Goal: Ask a question: Seek information or help from site administrators or community

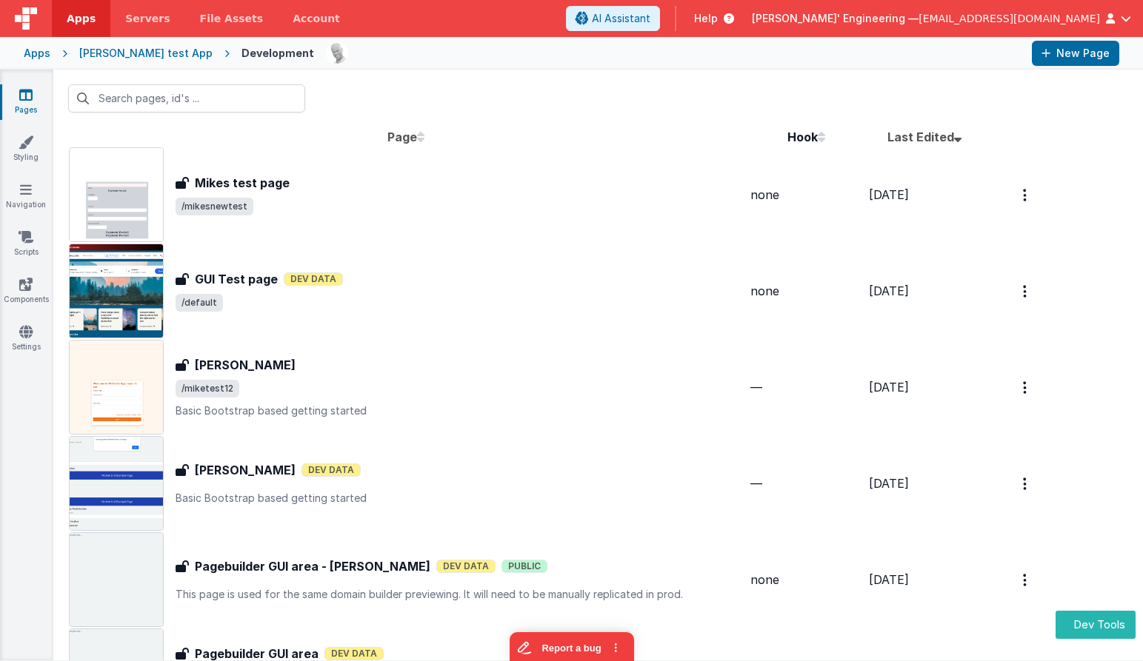
click at [702, 106] on div at bounding box center [597, 99] width 1089 height 58
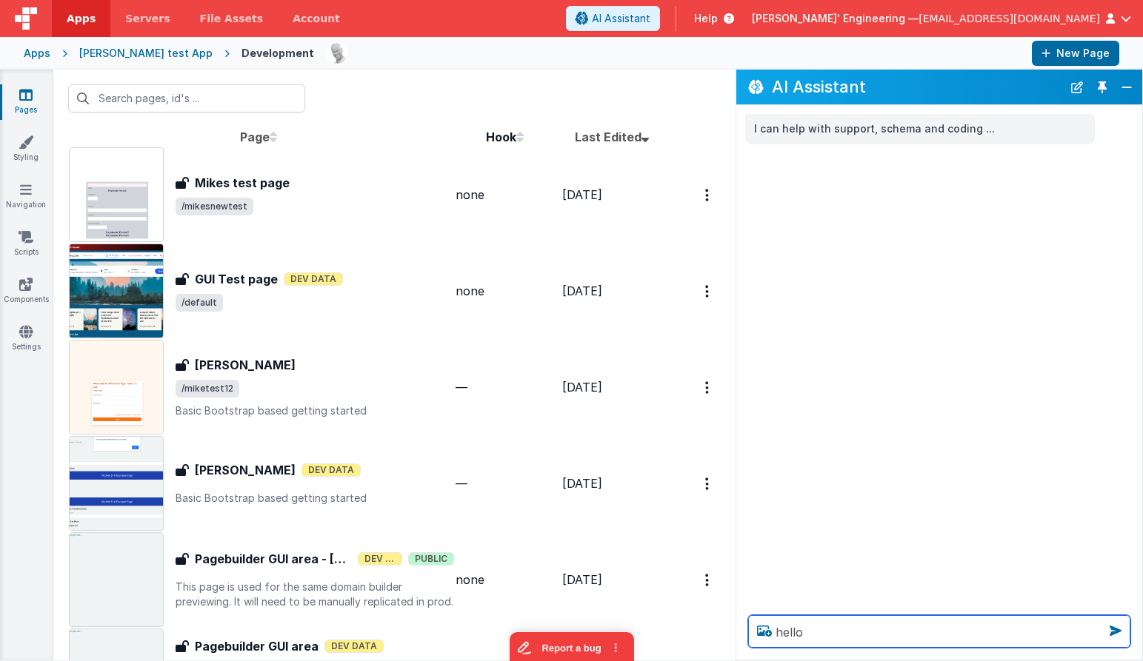
type textarea "hello"
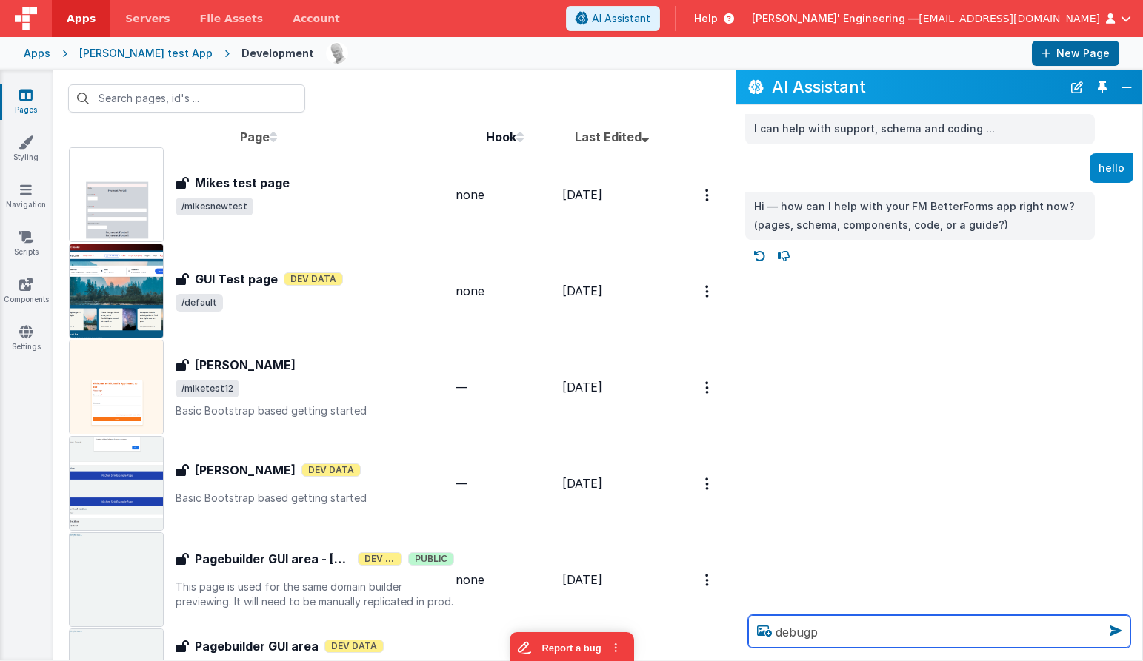
type textarea "debugp"
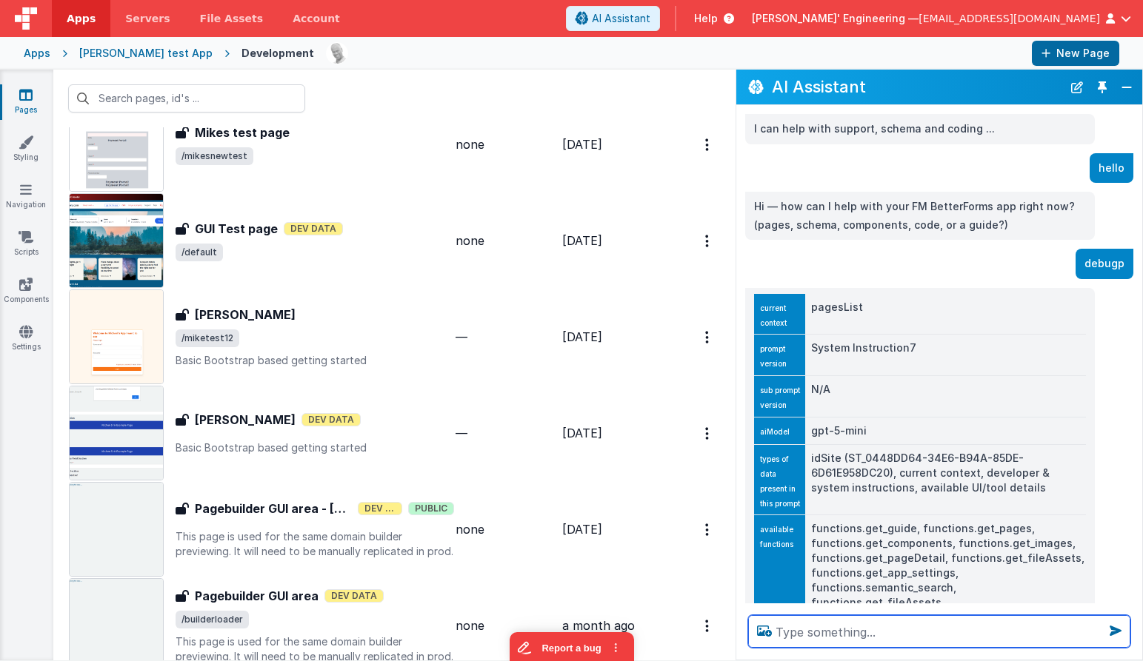
scroll to position [63, 0]
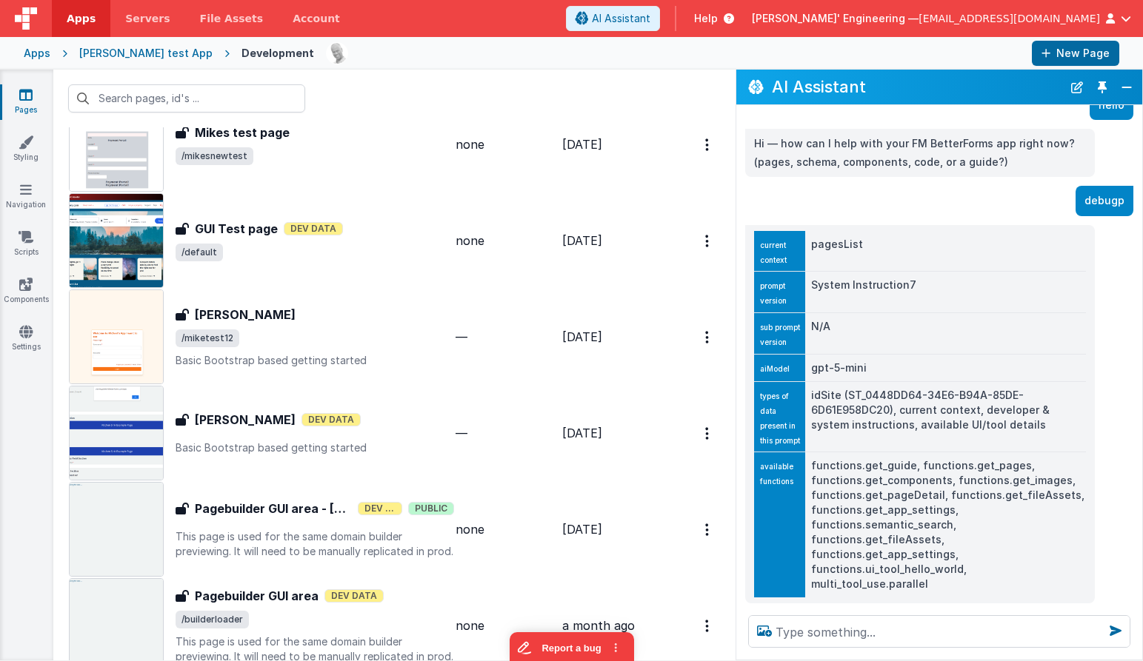
click at [833, 239] on td "pagesList" at bounding box center [945, 251] width 281 height 41
click at [832, 239] on td "pagesList" at bounding box center [945, 251] width 281 height 41
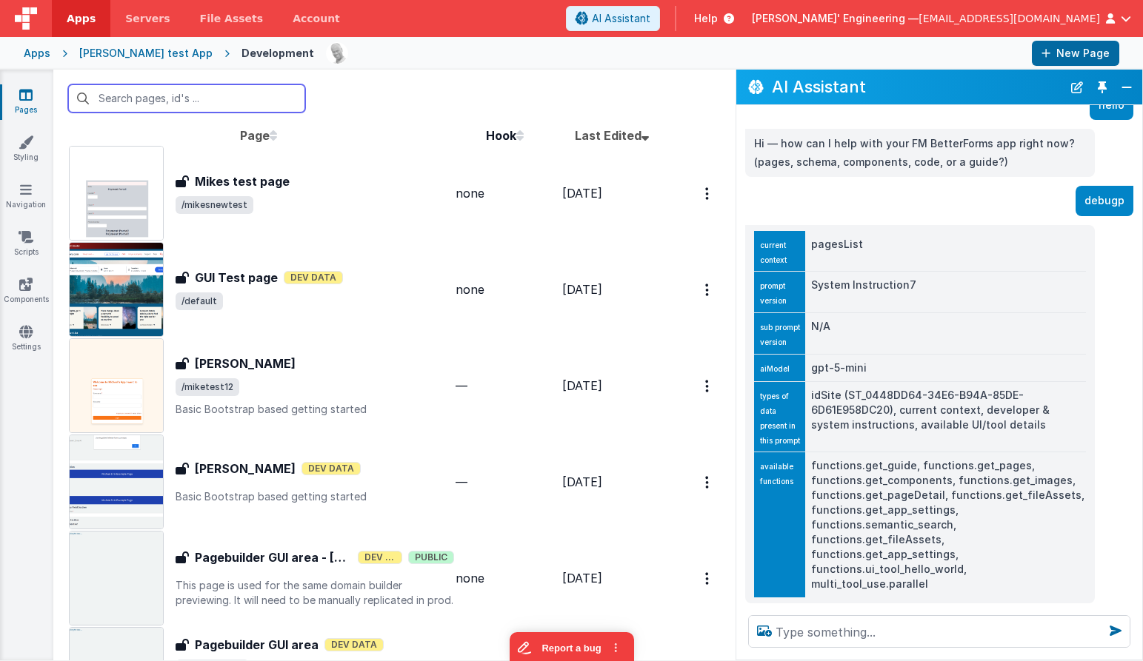
scroll to position [0, 0]
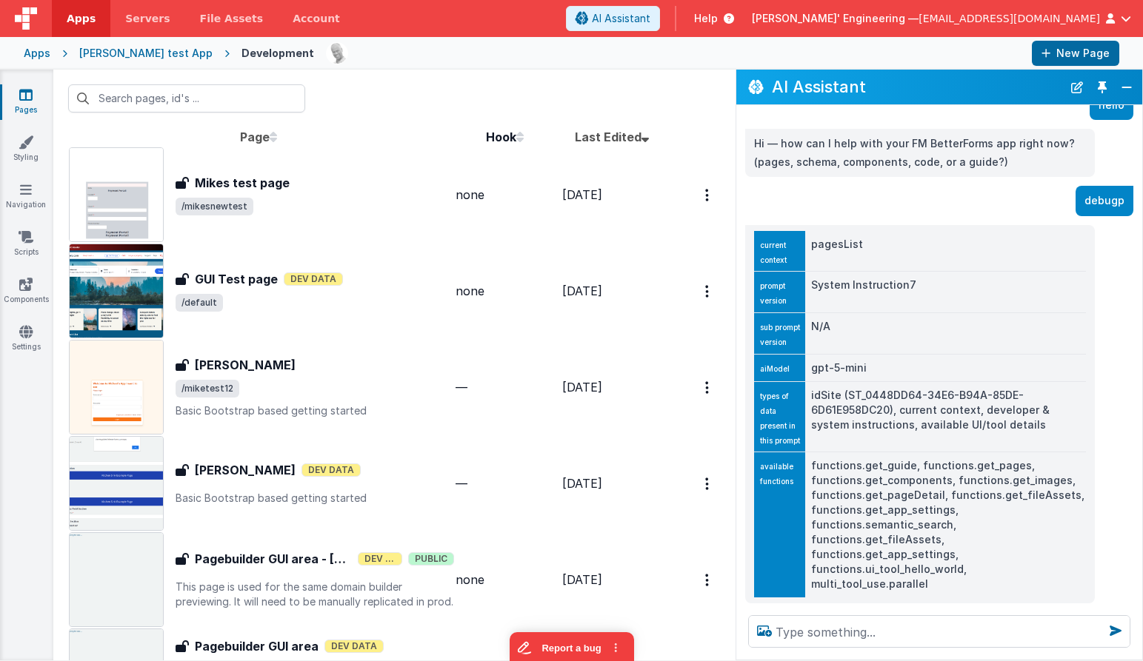
click at [627, 56] on div at bounding box center [673, 53] width 694 height 25
click at [1075, 85] on button "New Chat" at bounding box center [1076, 87] width 21 height 21
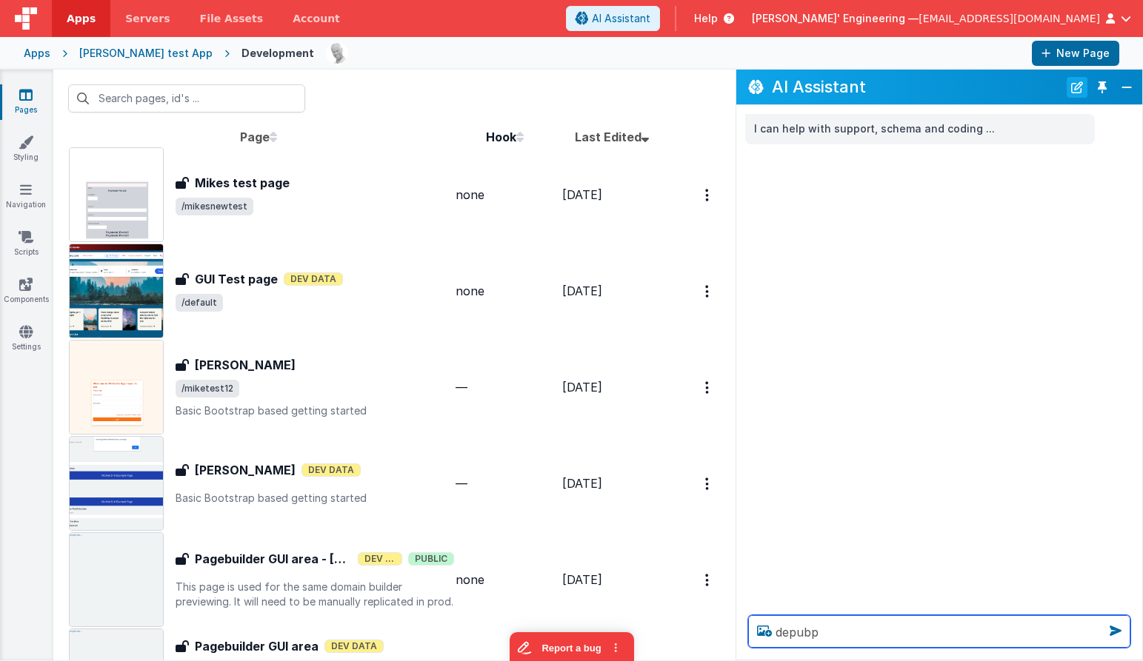
type textarea "depubp"
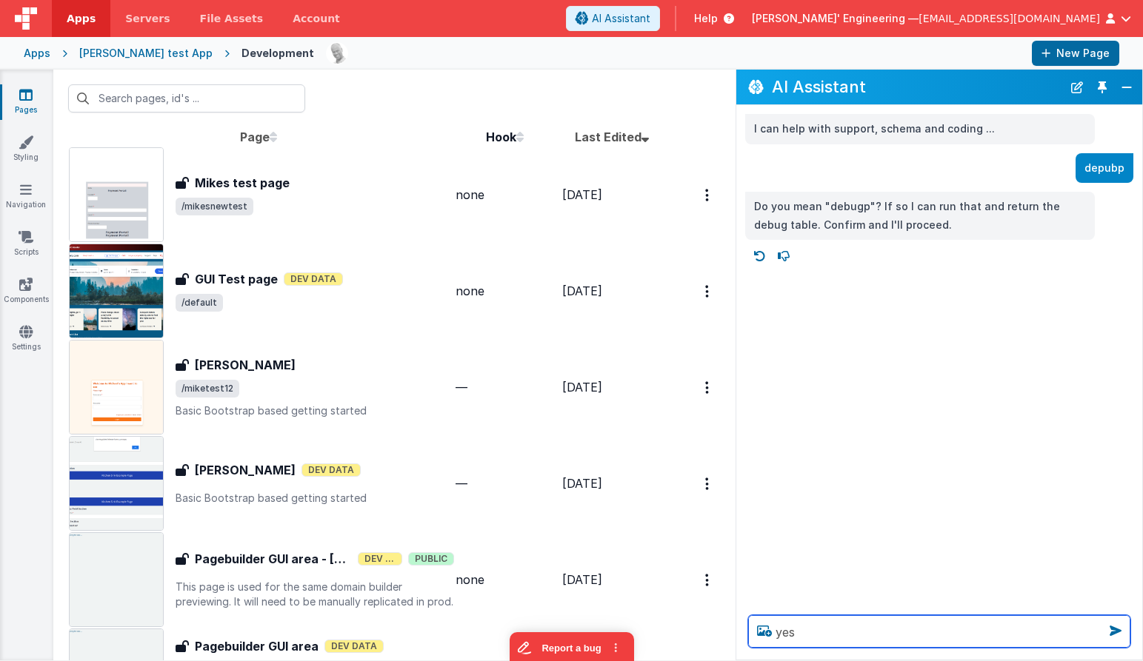
type textarea "yes"
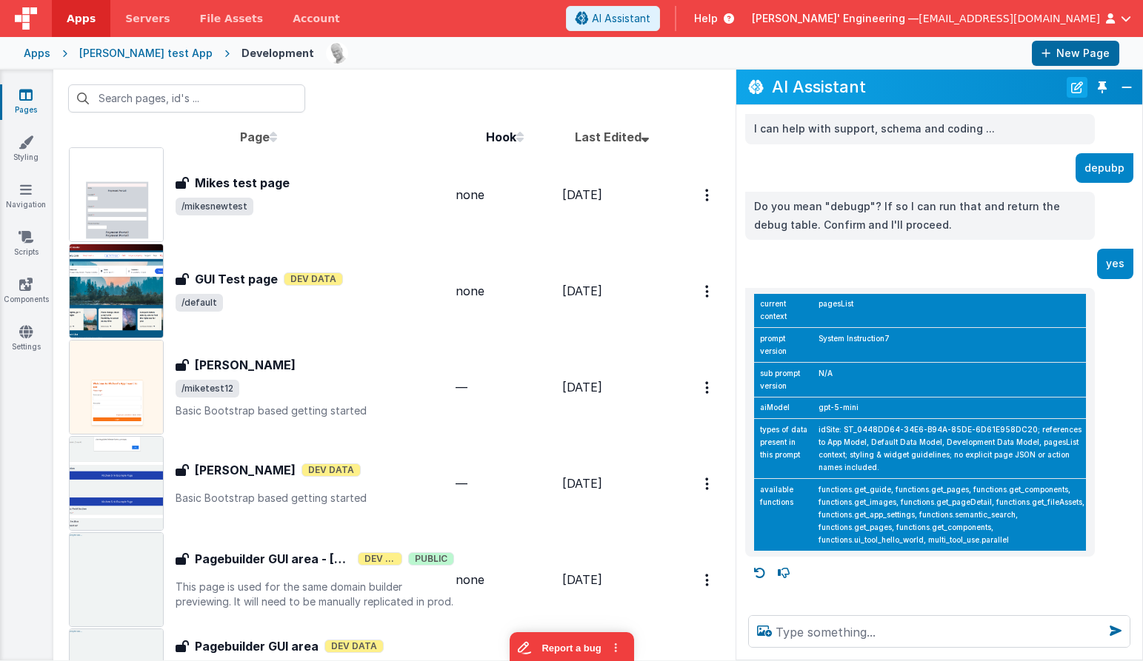
click at [1078, 84] on button "New Chat" at bounding box center [1076, 87] width 21 height 21
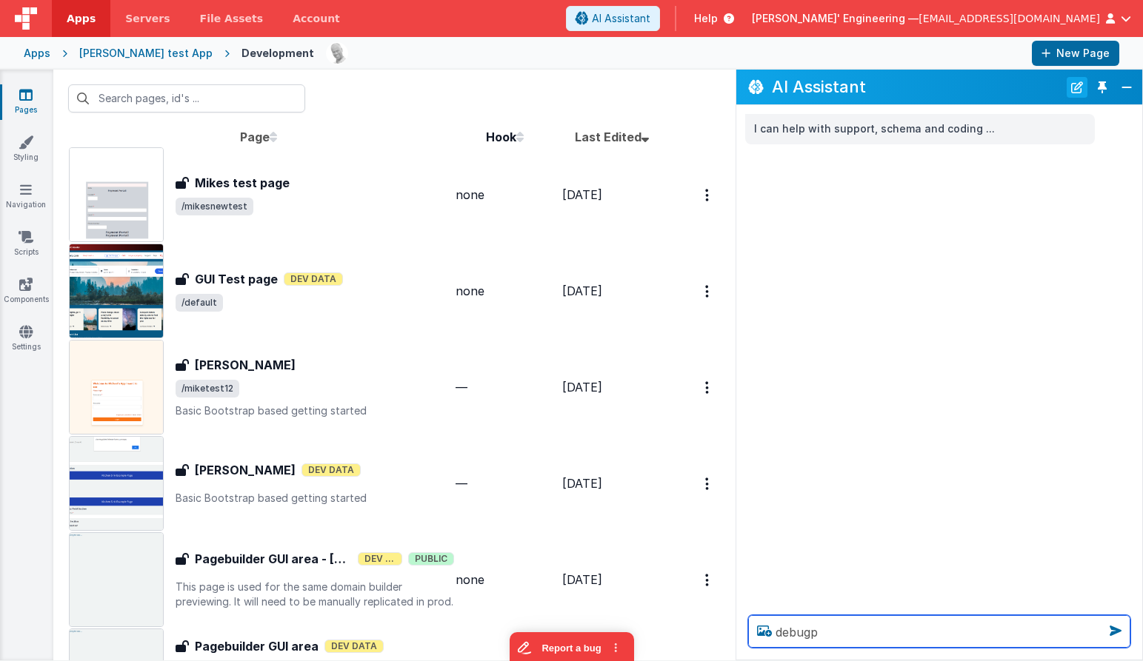
type textarea "debugp"
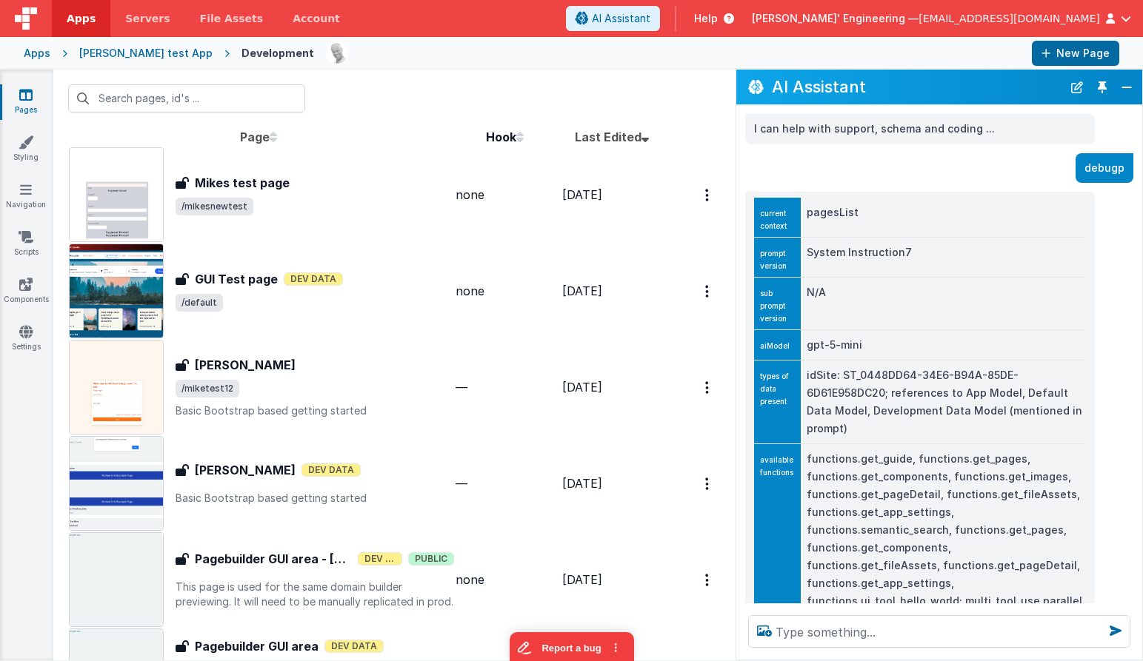
scroll to position [11, 0]
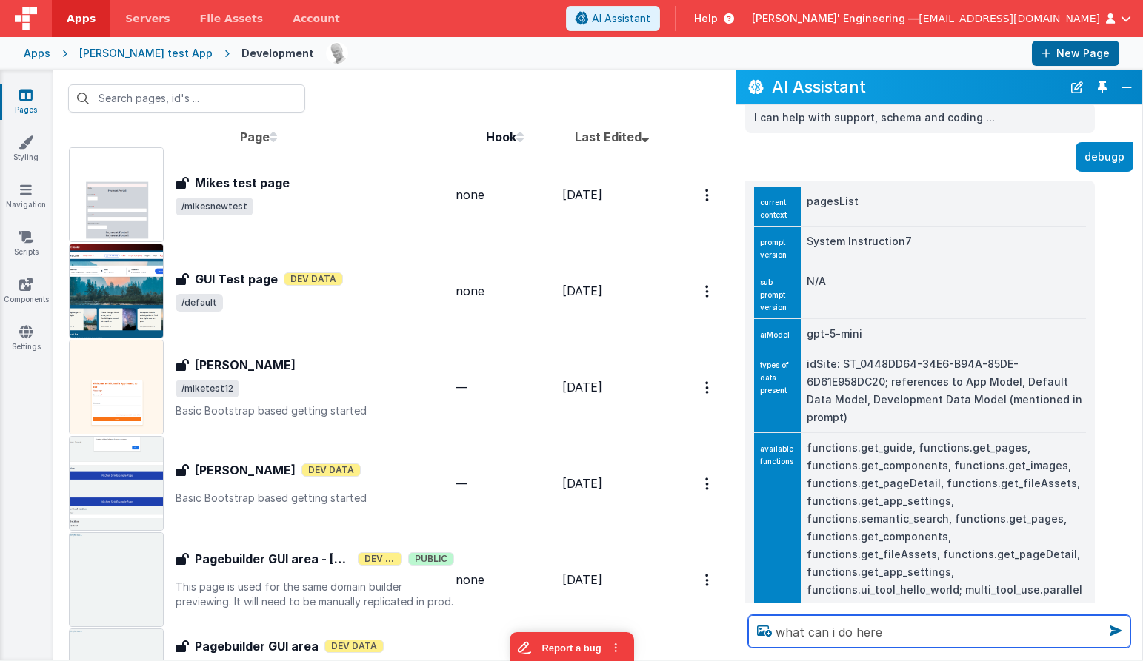
type textarea "what can i do here"
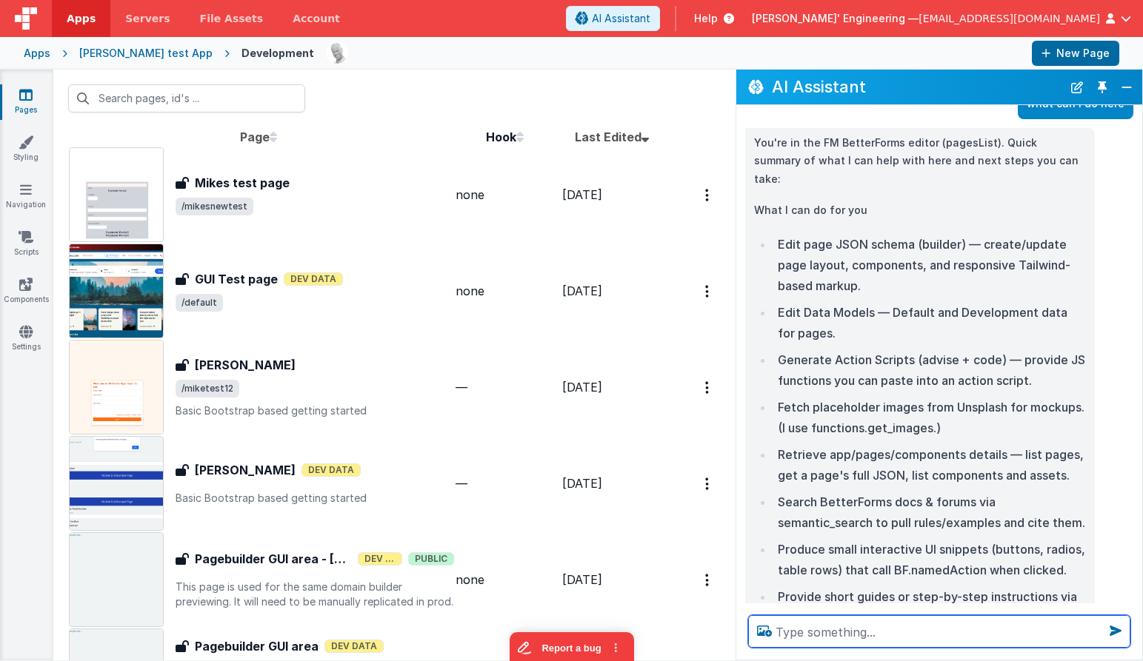
scroll to position [0, 0]
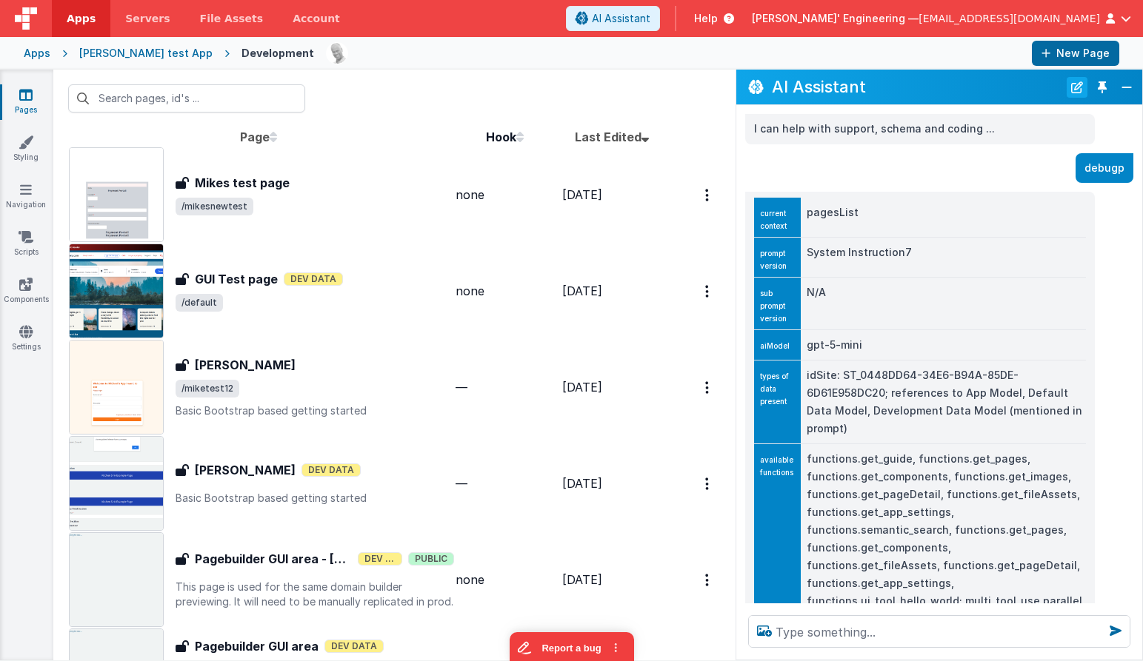
click at [1078, 90] on button "New Chat" at bounding box center [1076, 87] width 21 height 21
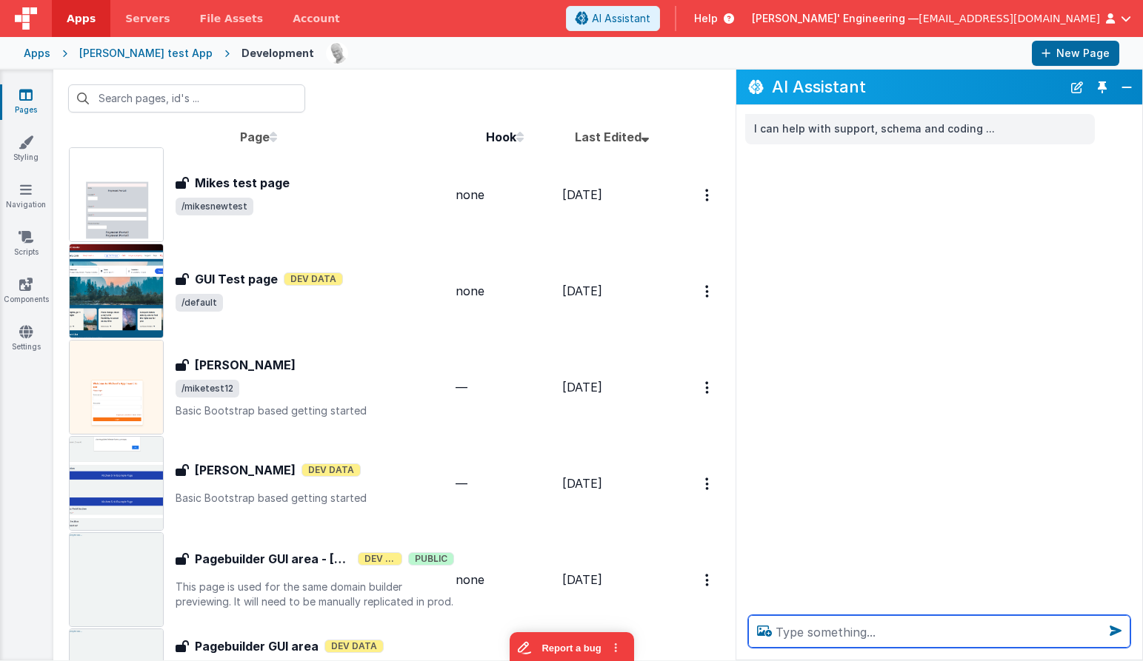
click at [861, 630] on textarea at bounding box center [939, 631] width 382 height 33
type textarea "hello"
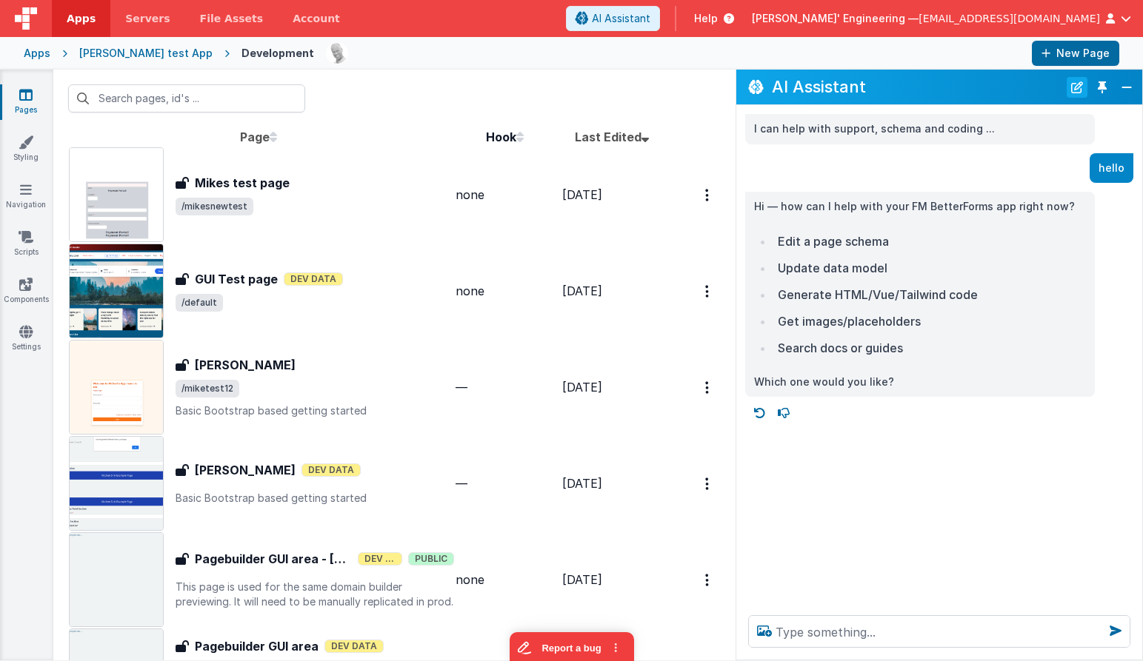
click at [1074, 86] on button "New Chat" at bounding box center [1076, 87] width 21 height 21
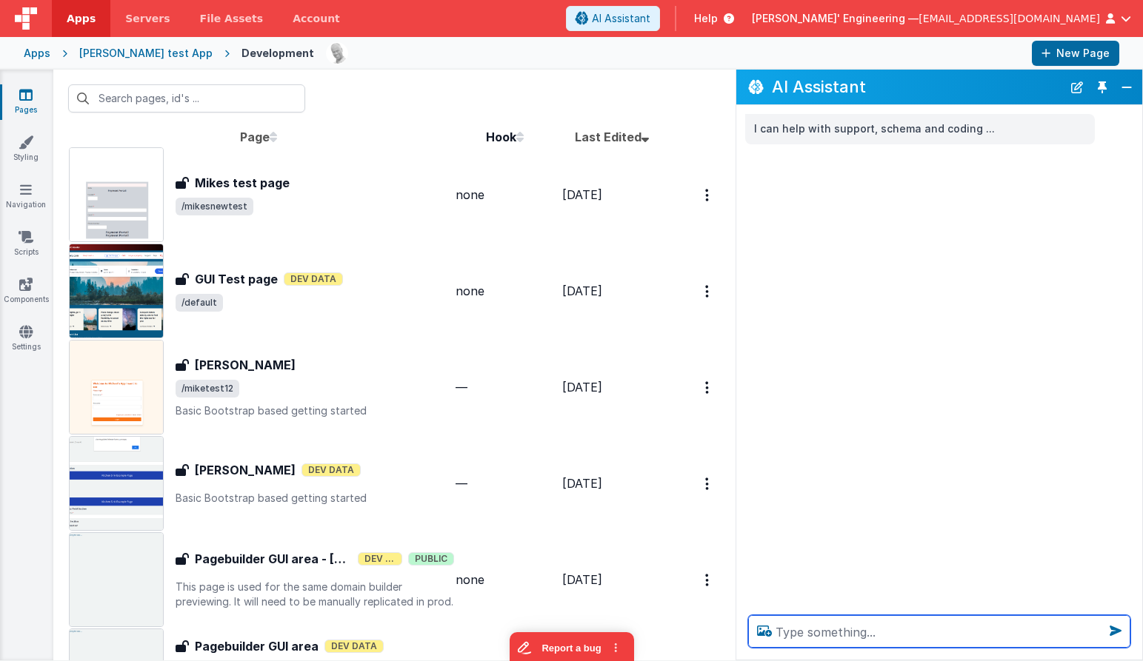
click at [892, 636] on textarea at bounding box center [939, 631] width 382 height 33
type textarea "debugp"
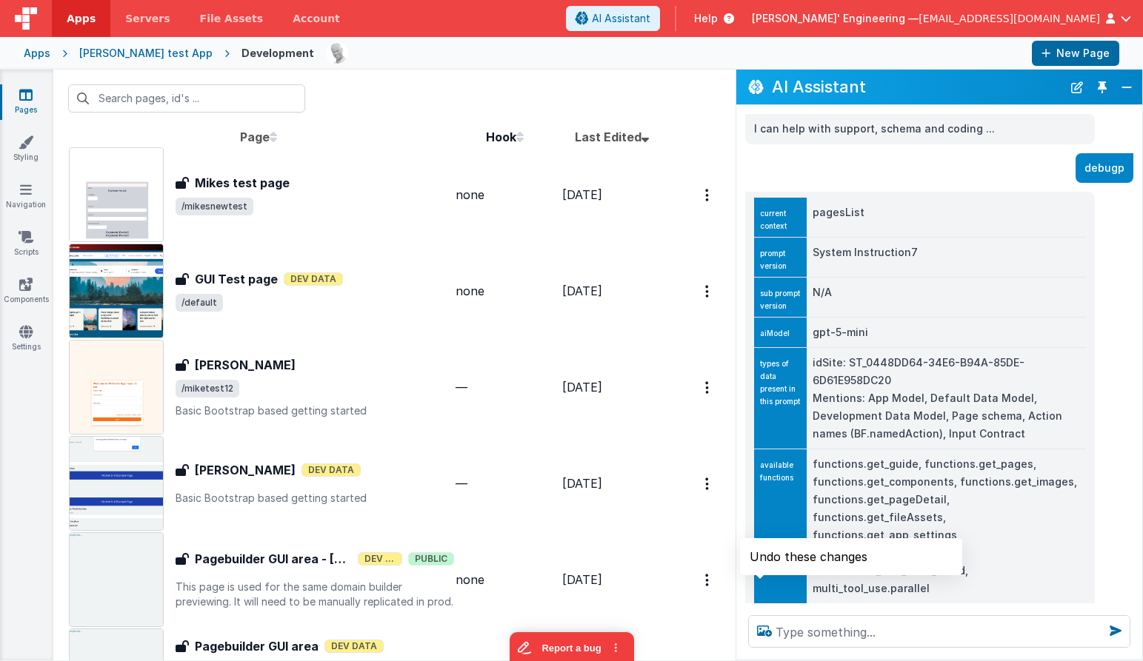
click at [758, 614] on icon at bounding box center [760, 626] width 24 height 24
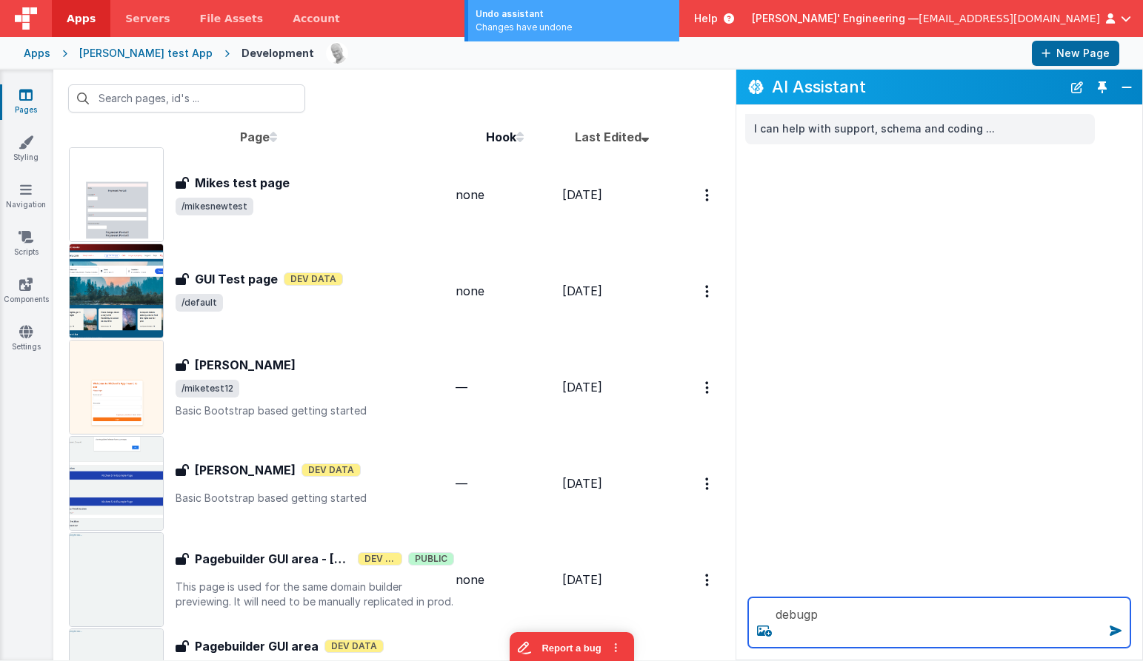
click at [878, 627] on textarea "debugp" at bounding box center [939, 623] width 382 height 50
type textarea "debugp"
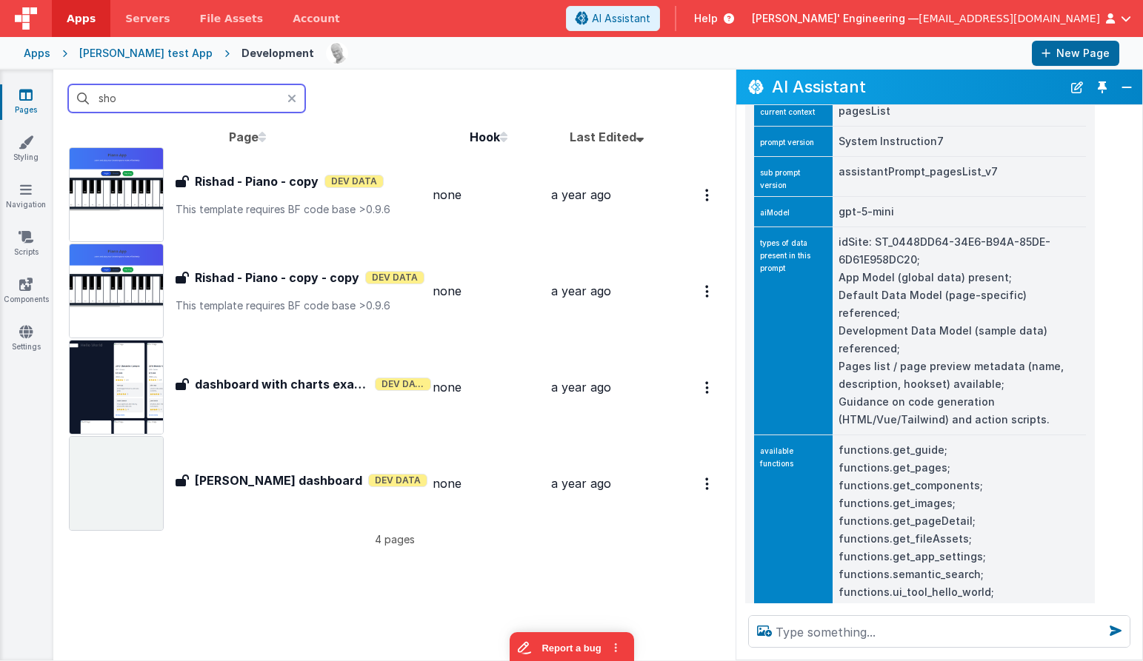
type input "show"
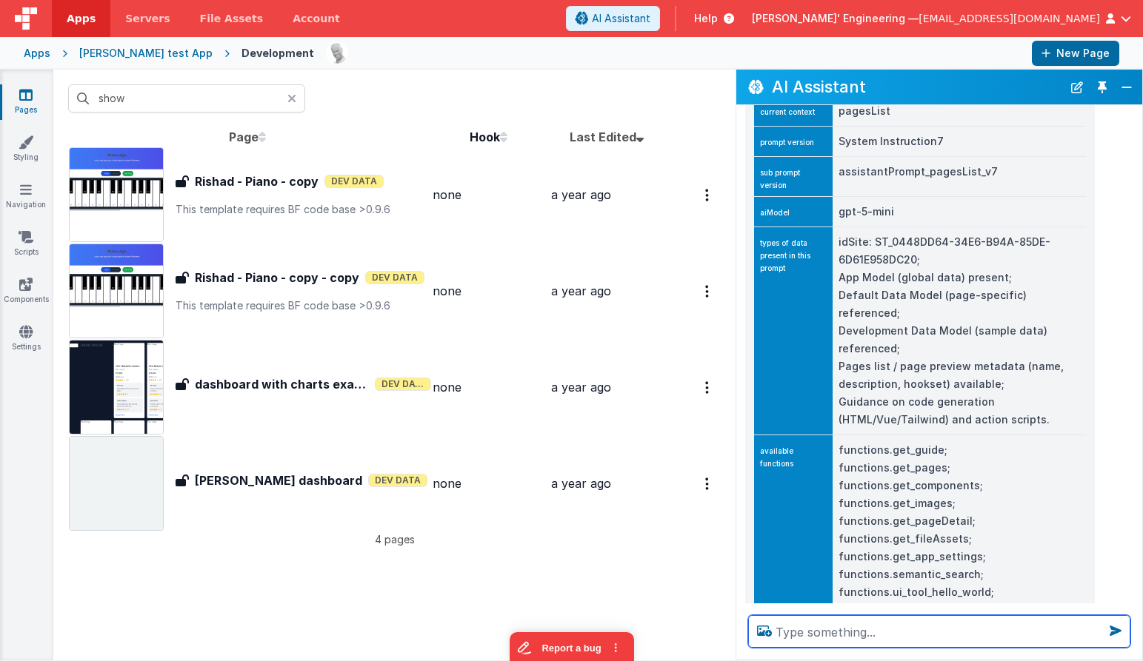
scroll to position [130, 0]
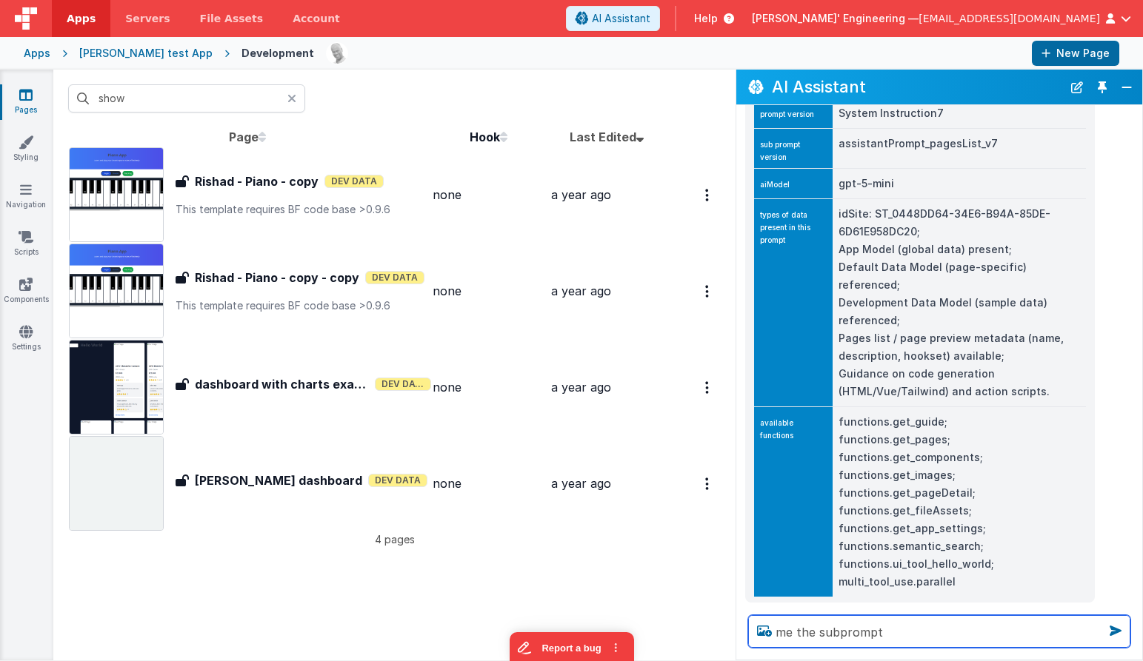
type textarea "me the subprompt"
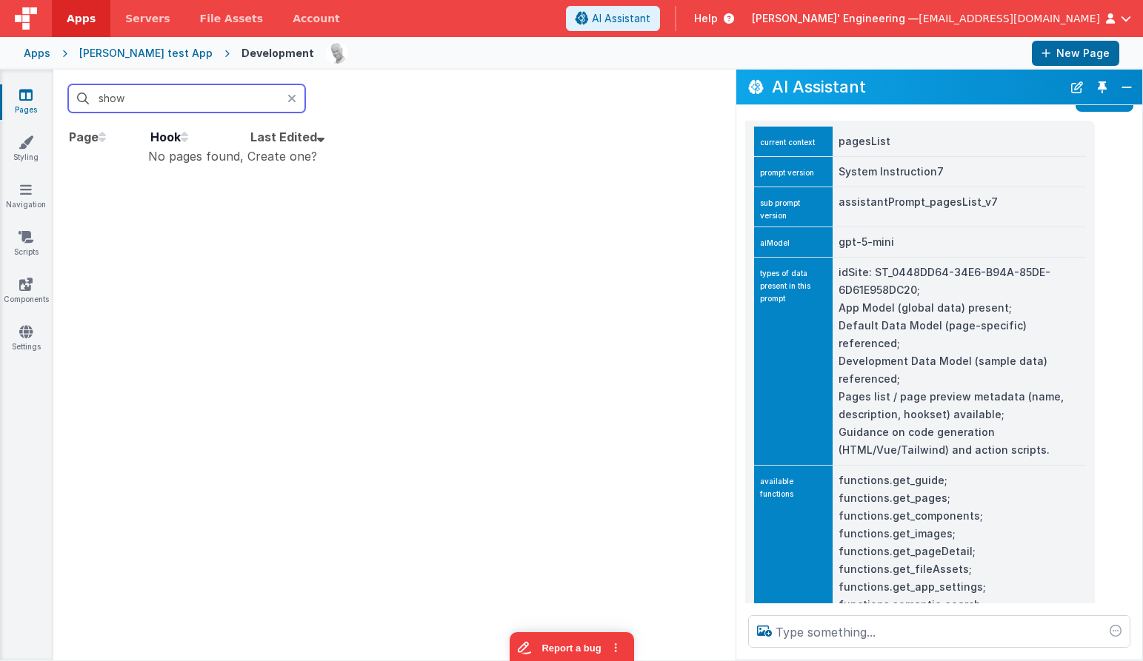
scroll to position [181, 0]
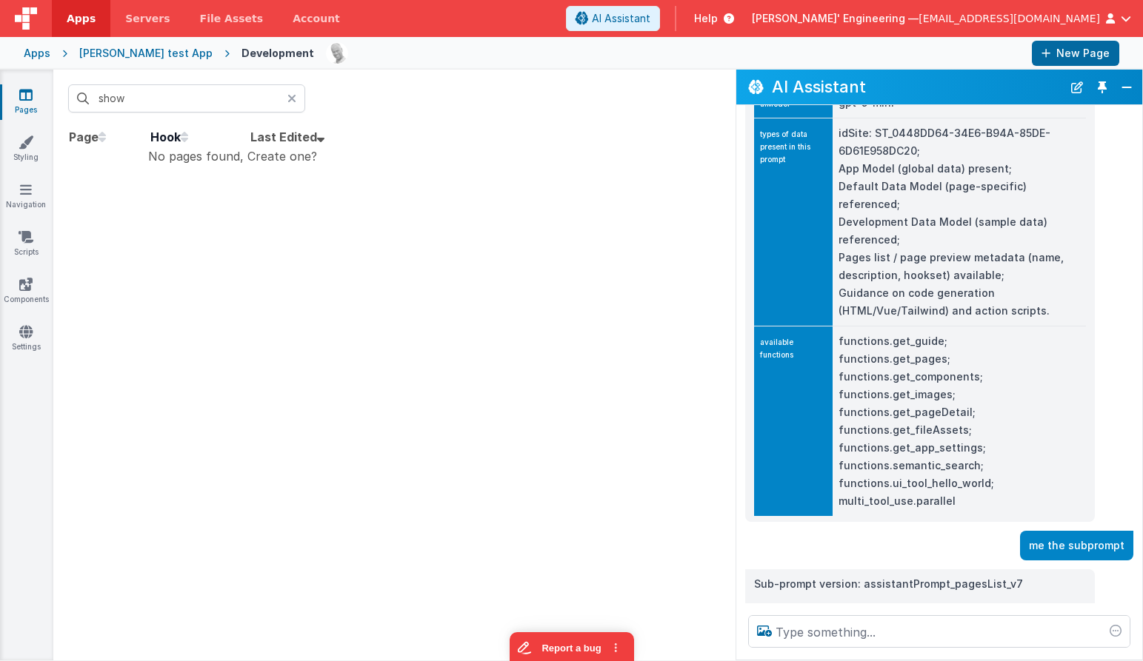
click at [298, 98] on div at bounding box center [296, 98] width 18 height 28
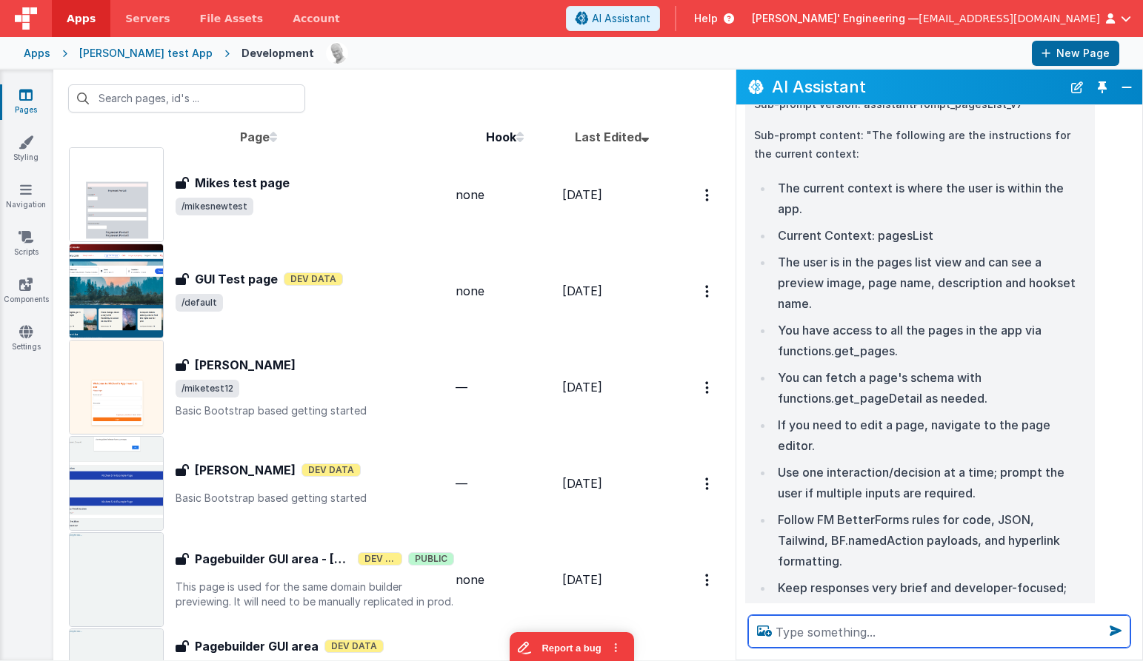
scroll to position [718, 0]
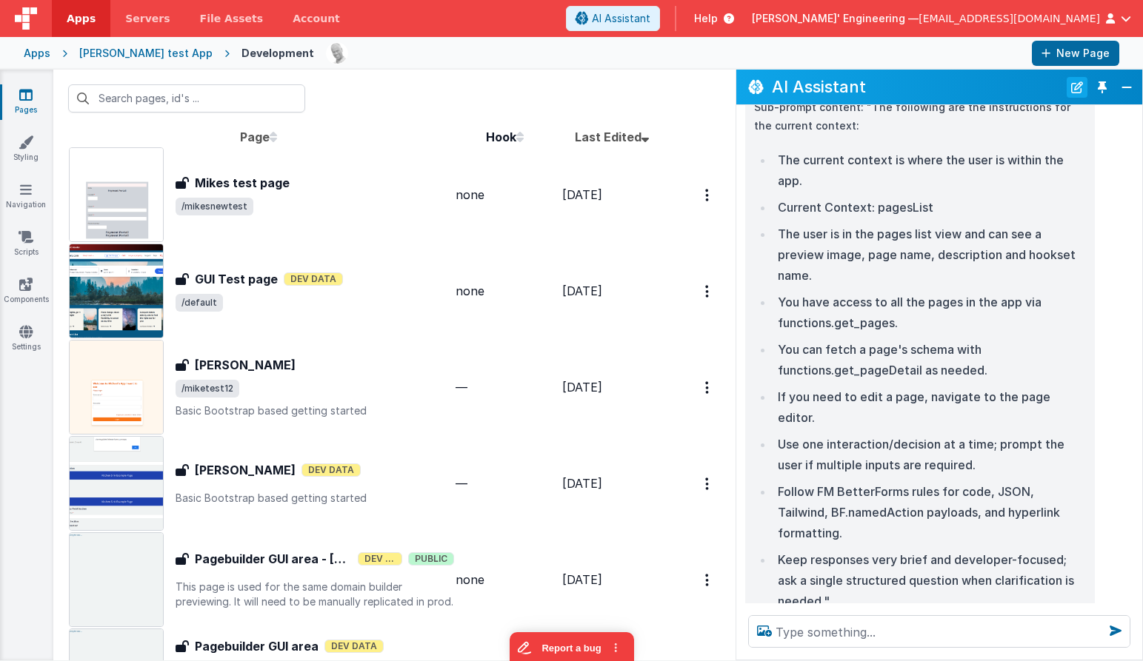
click at [1078, 83] on button "New Chat" at bounding box center [1076, 87] width 21 height 21
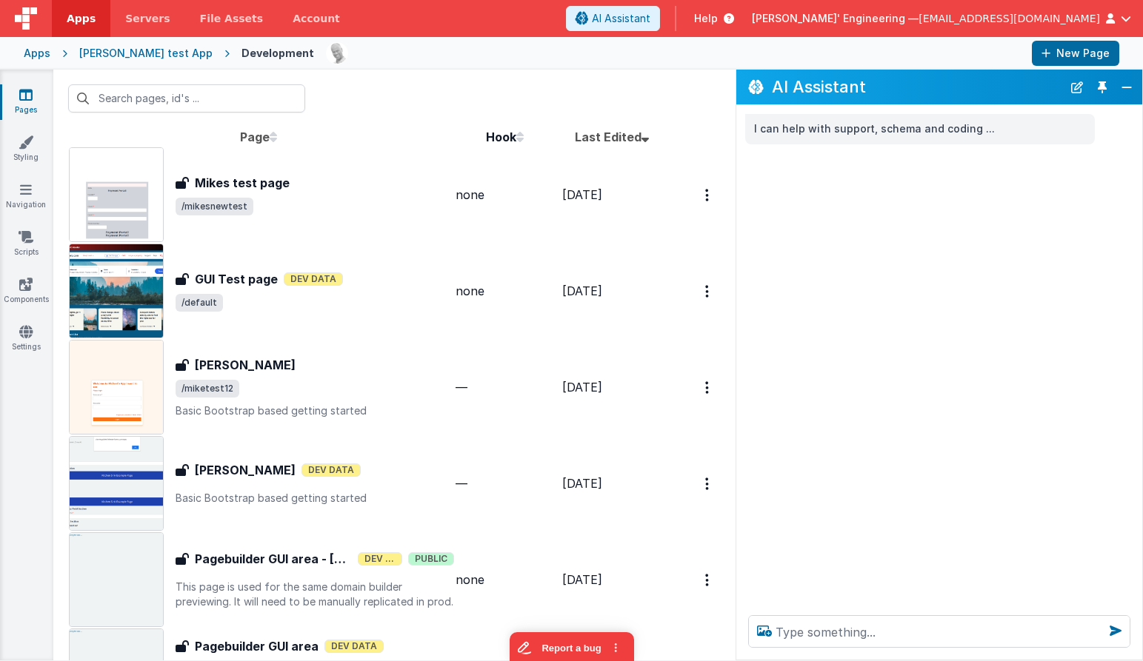
scroll to position [0, 0]
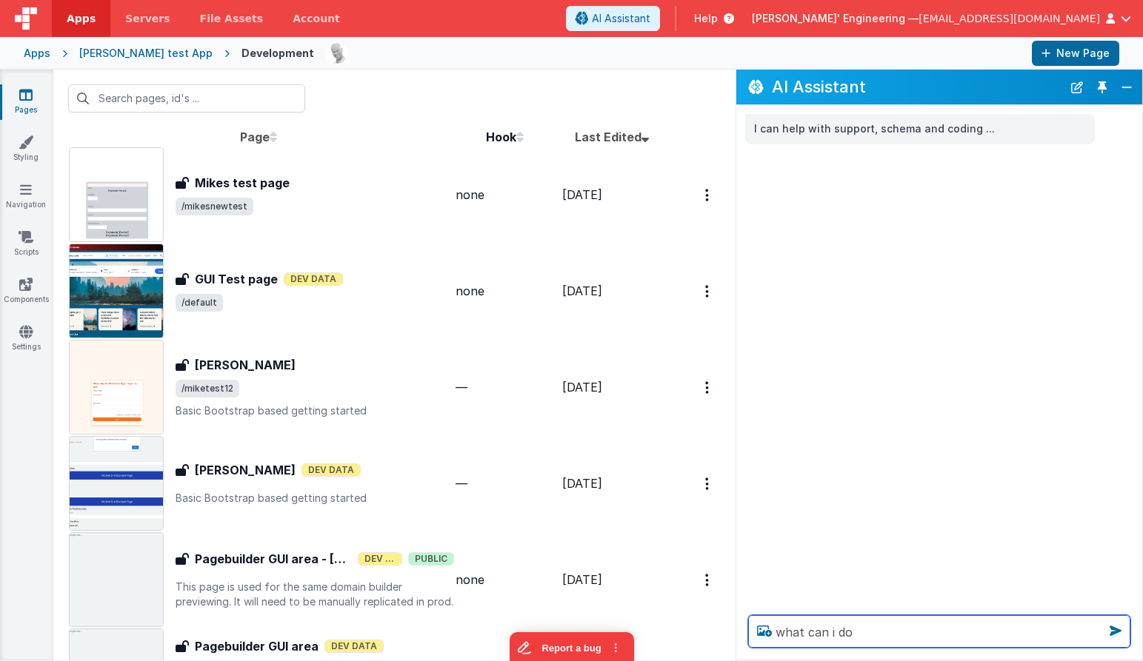
type textarea "what can i do"
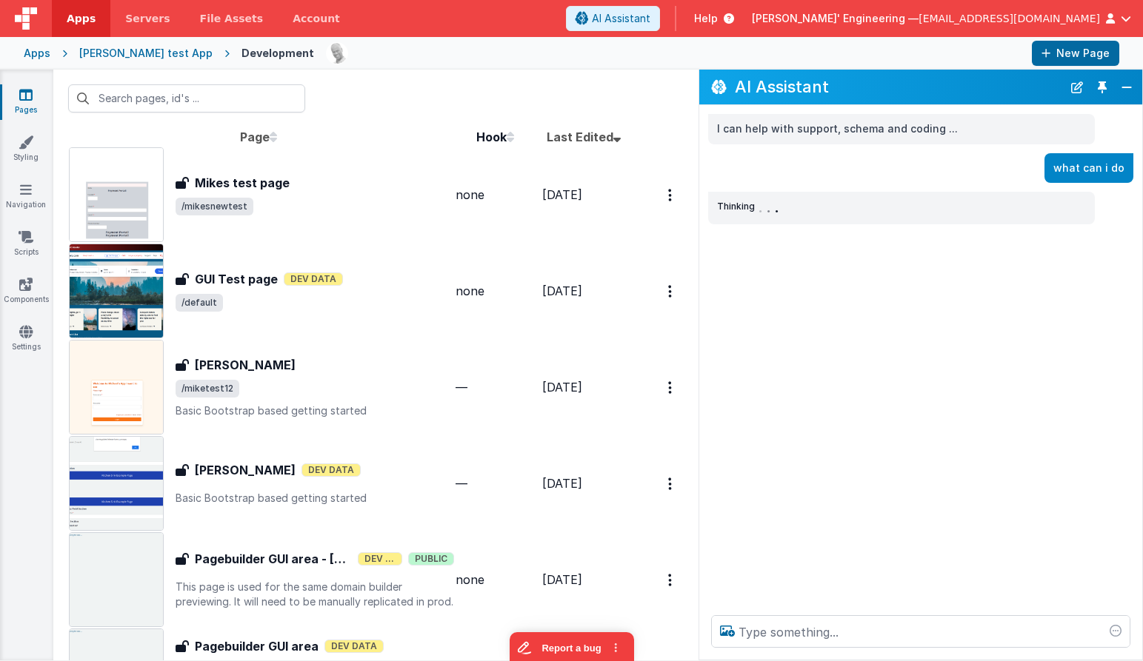
drag, startPoint x: 736, startPoint y: 87, endPoint x: 699, endPoint y: 86, distance: 37.1
click at [699, 86] on div "AI Assistant" at bounding box center [920, 87] width 443 height 35
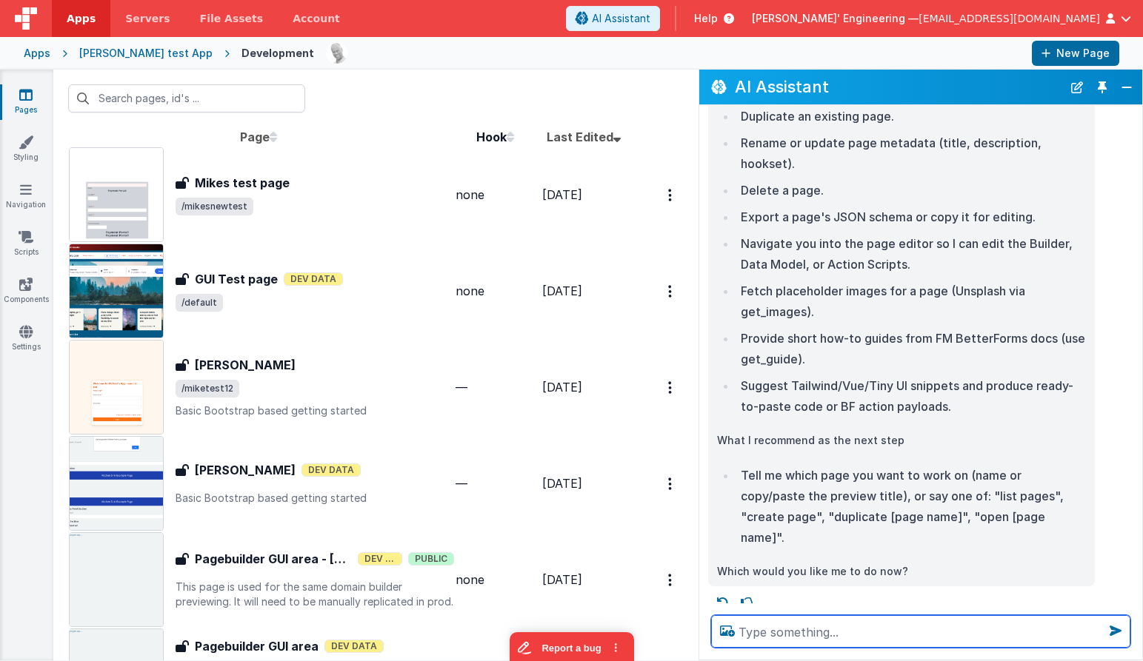
scroll to position [265, 0]
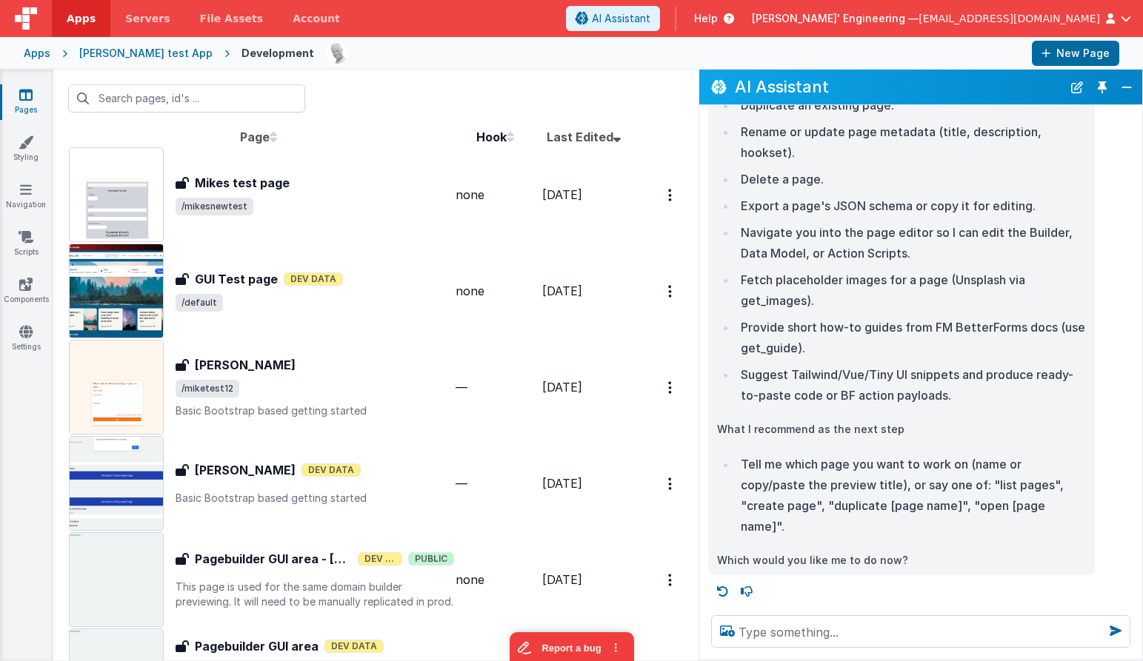
click at [903, 550] on div "You're in the pages list view. Quick summary of what I can do here and next ste…" at bounding box center [901, 251] width 369 height 637
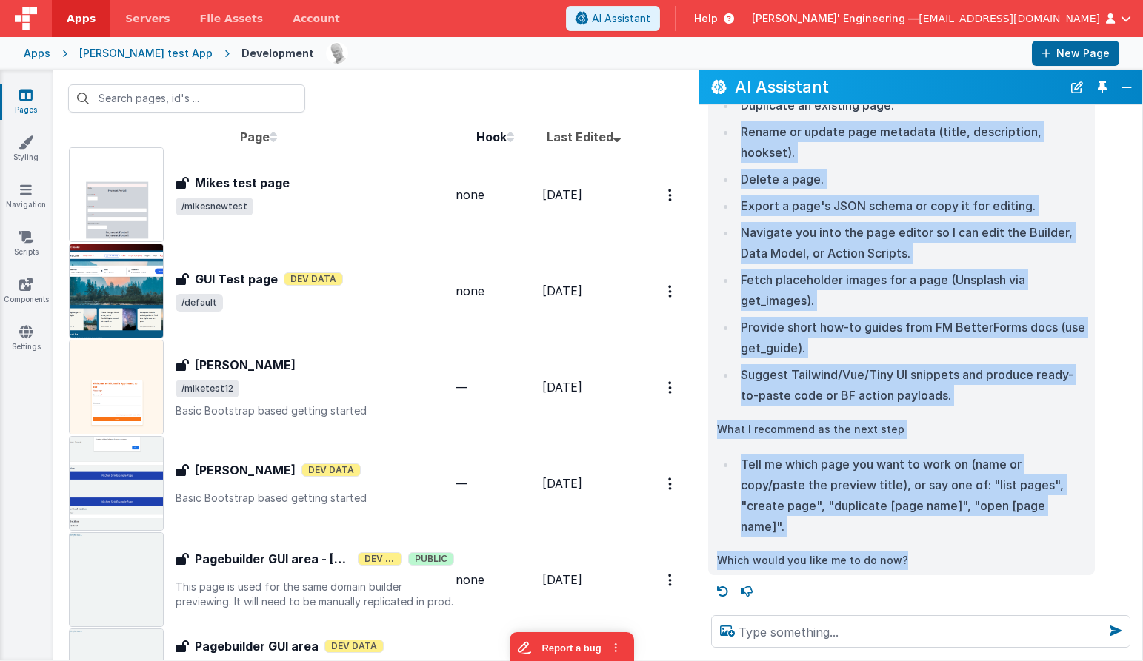
drag, startPoint x: 912, startPoint y: 555, endPoint x: 762, endPoint y: 116, distance: 463.5
click at [761, 116] on div "You're in the pages list view. Quick summary of what I can do here and next ste…" at bounding box center [901, 251] width 369 height 637
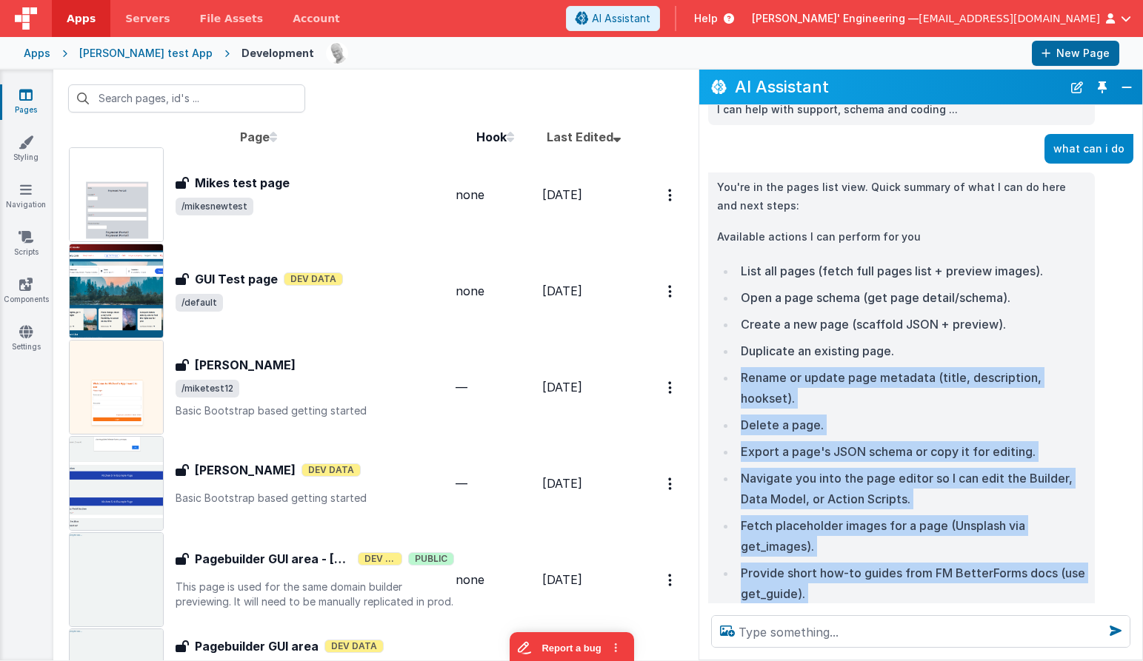
scroll to position [0, 0]
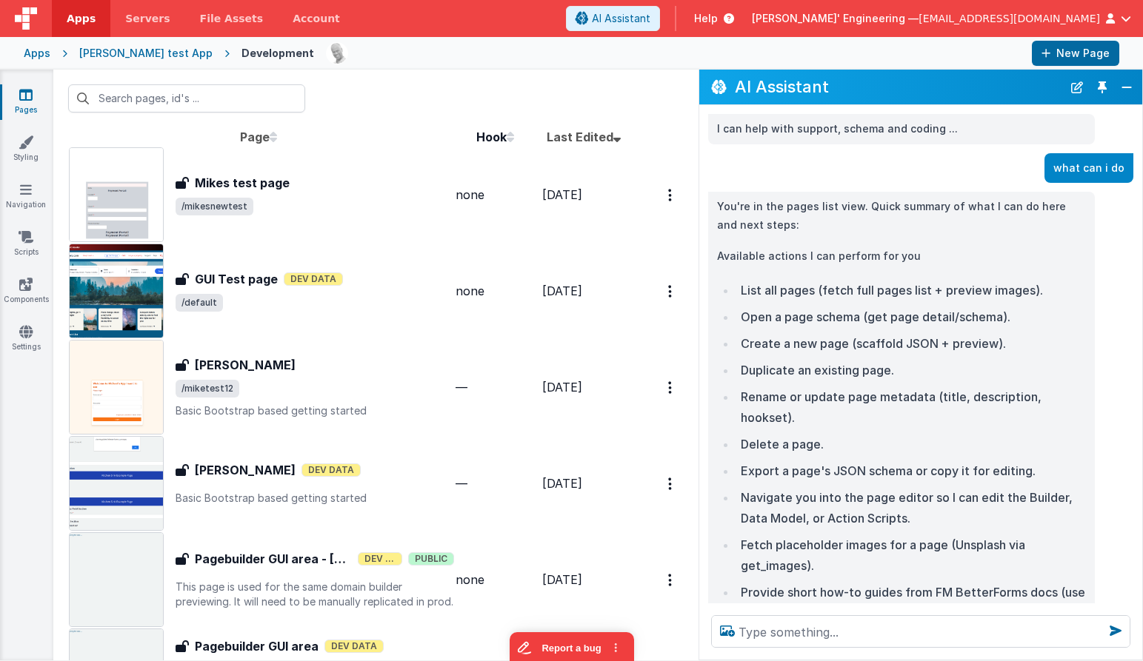
click at [719, 201] on p "You're in the pages list view. Quick summary of what I can do here and next ste…" at bounding box center [901, 216] width 369 height 36
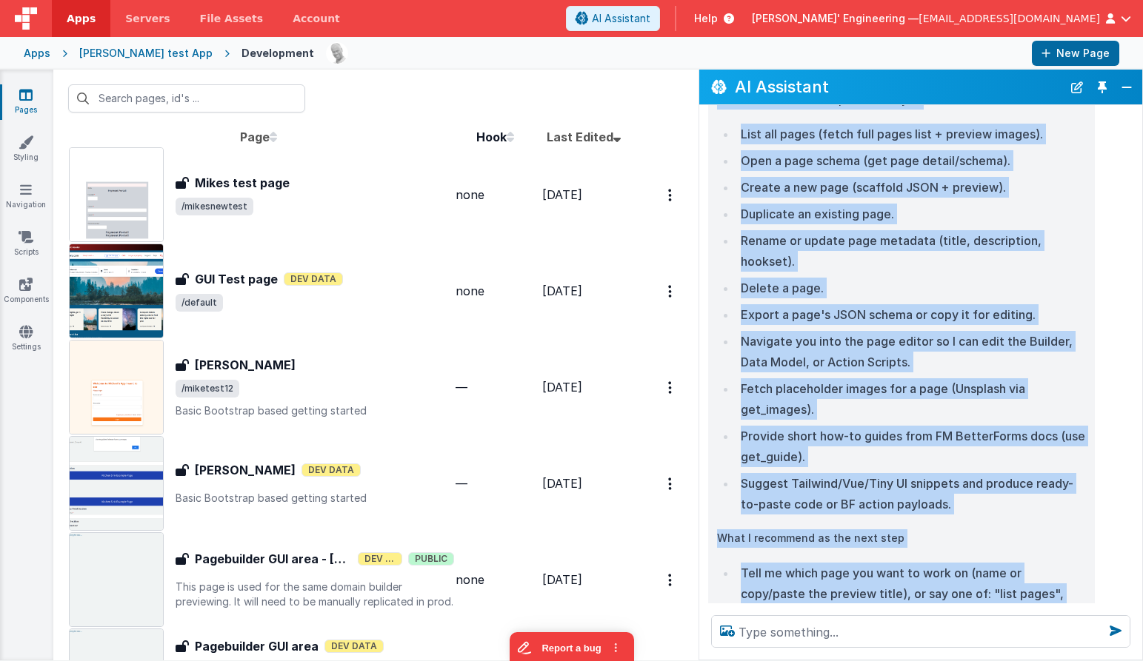
scroll to position [265, 0]
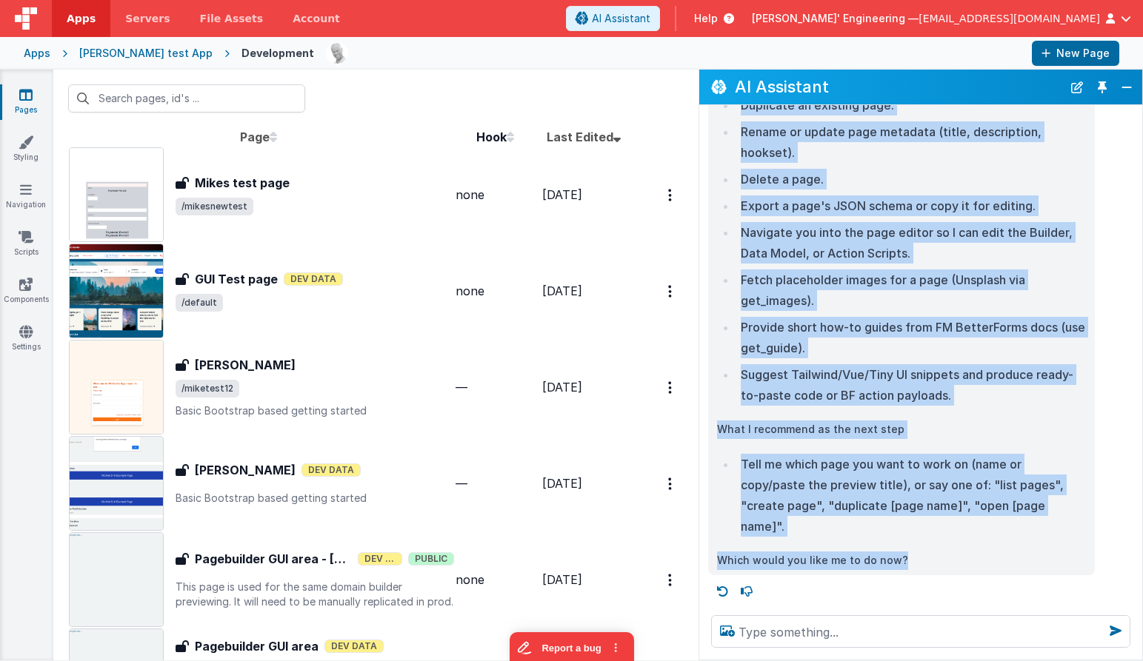
drag, startPoint x: 718, startPoint y: 206, endPoint x: 980, endPoint y: 572, distance: 449.6
click at [980, 572] on div "You're in the pages list view. Quick summary of what I can do here and next ste…" at bounding box center [901, 251] width 387 height 649
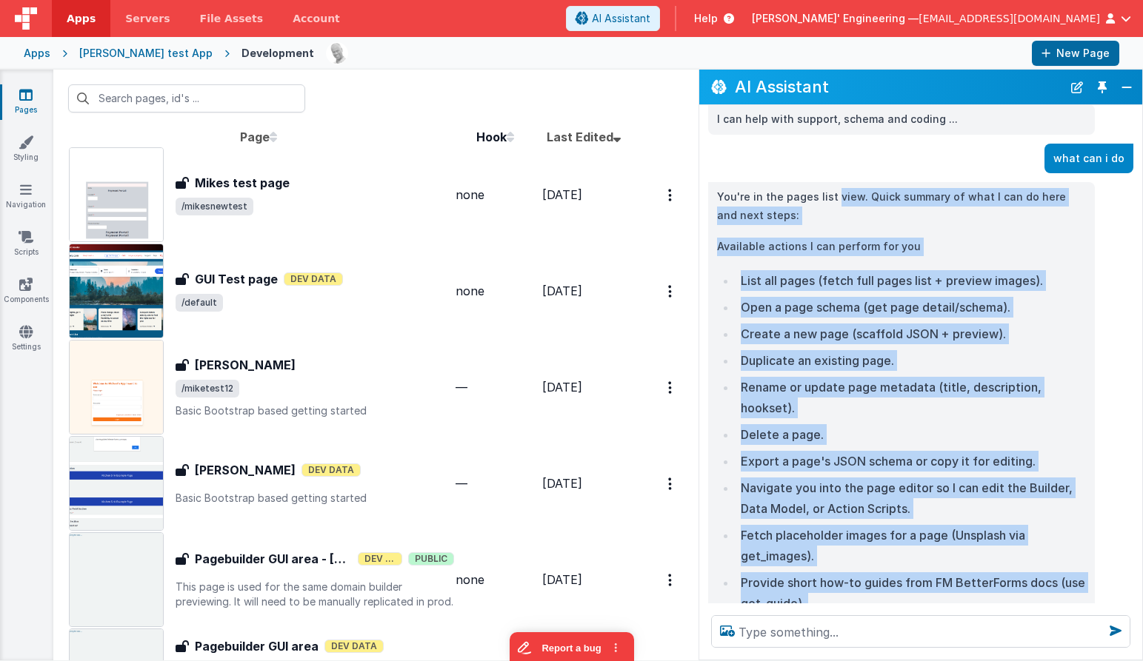
scroll to position [0, 0]
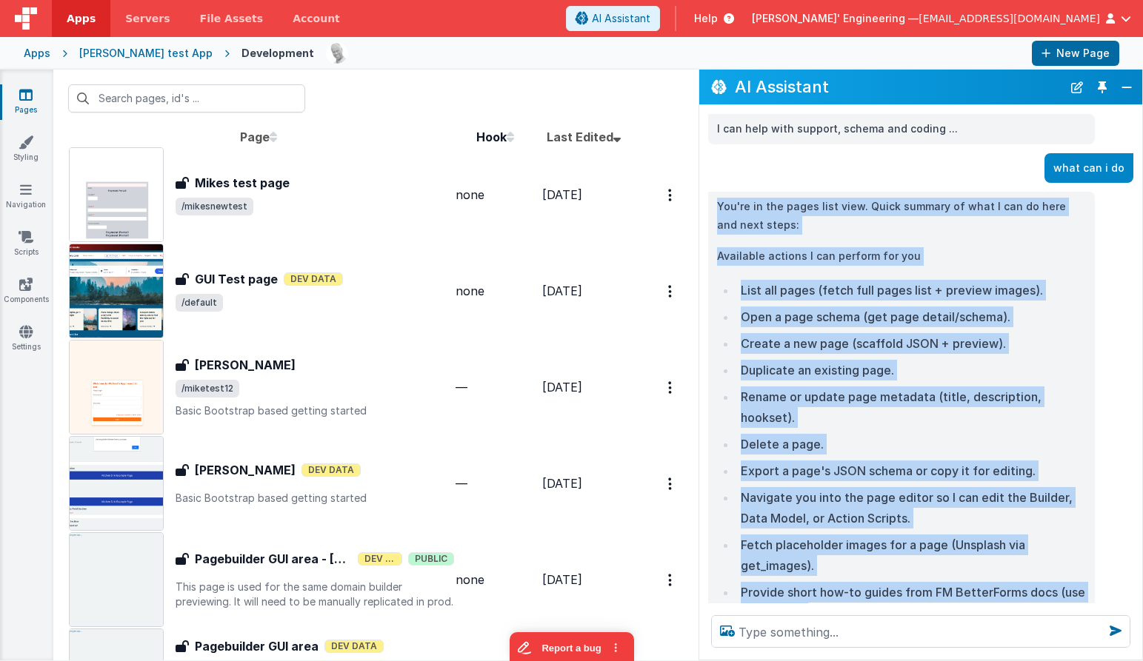
drag, startPoint x: 955, startPoint y: 400, endPoint x: 717, endPoint y: 204, distance: 308.8
click at [717, 204] on div "You're in the pages list view. Quick summary of what I can do here and next ste…" at bounding box center [901, 516] width 369 height 637
copy div "You're in the pages list view. Quick summary of what I can do here and next ste…"
click at [897, 470] on li "Export a page's JSON schema or copy it for editing." at bounding box center [911, 471] width 350 height 21
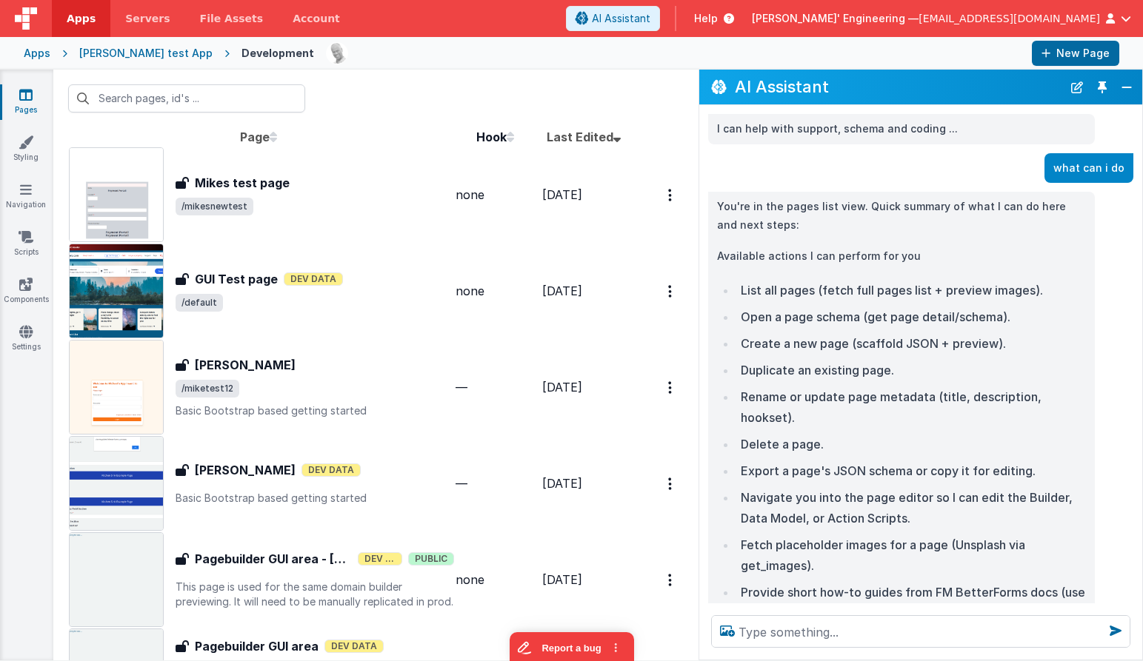
scroll to position [265, 0]
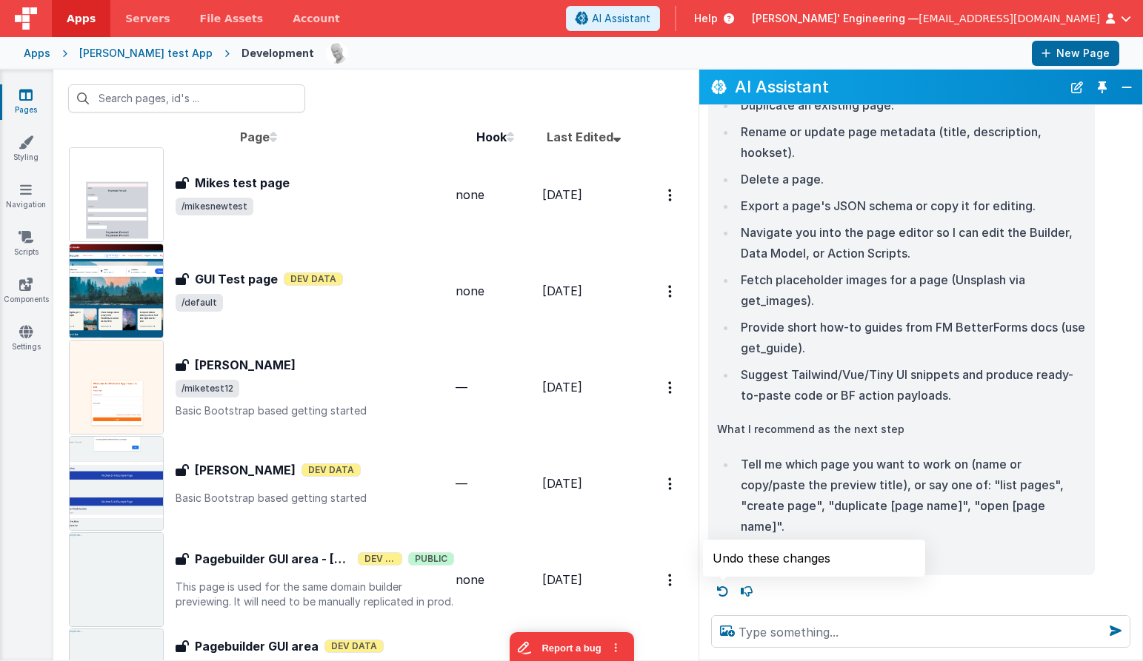
click at [723, 592] on icon at bounding box center [723, 592] width 24 height 24
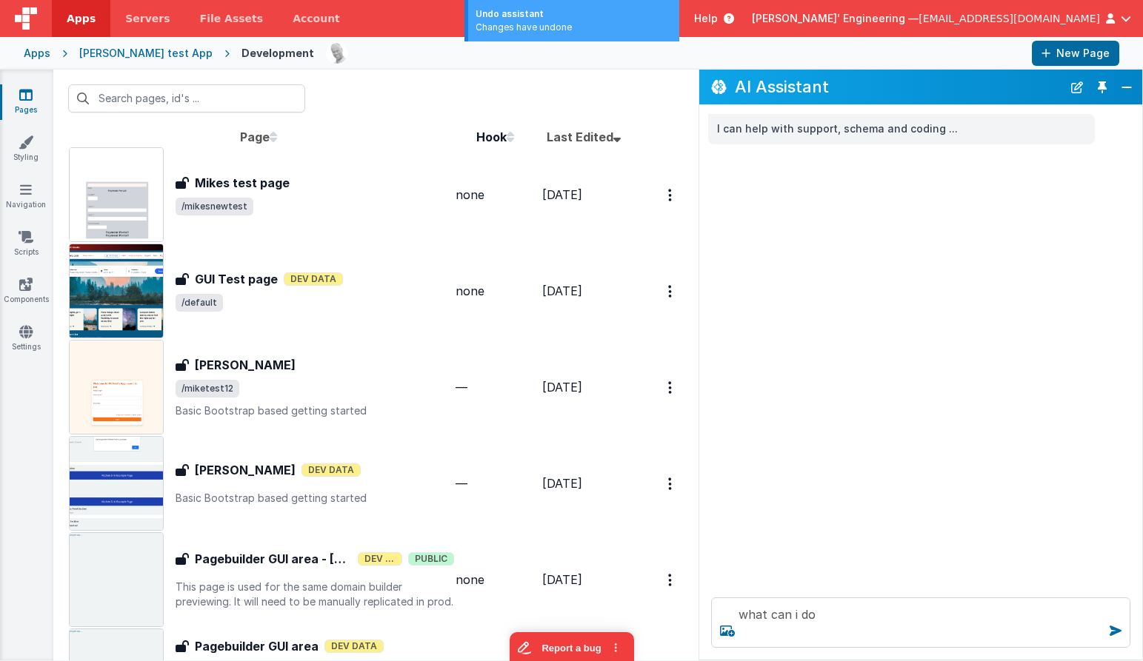
scroll to position [0, 0]
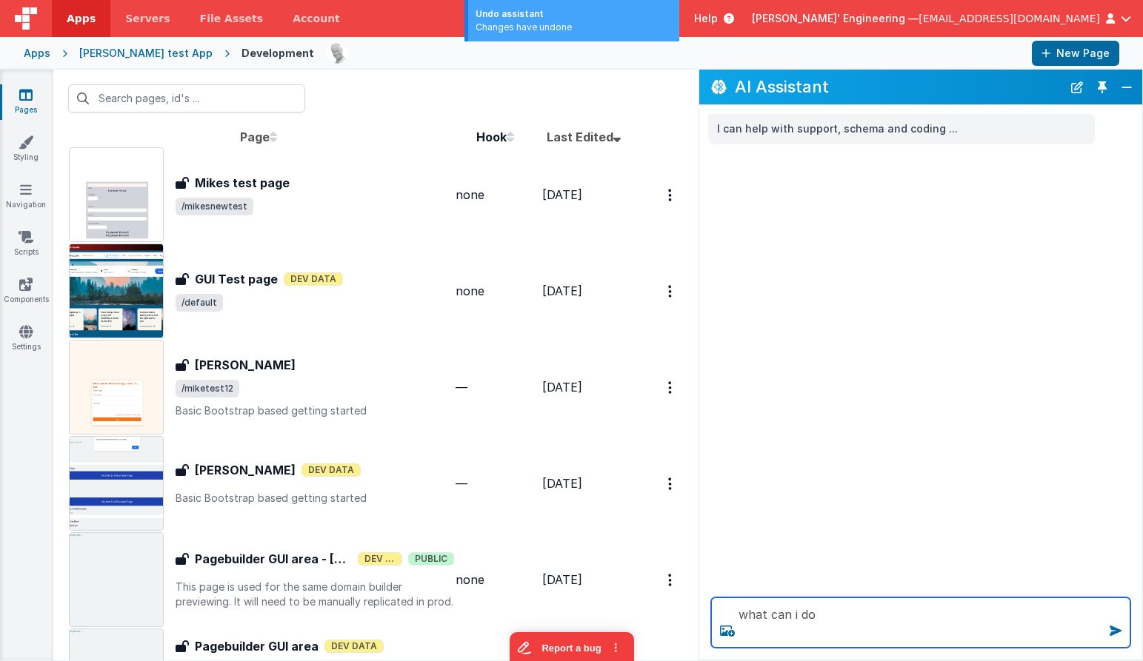
click at [771, 621] on textarea "what can i do" at bounding box center [920, 623] width 419 height 50
click at [872, 621] on textarea "what can i do" at bounding box center [920, 623] width 419 height 50
type textarea "what can i do?"
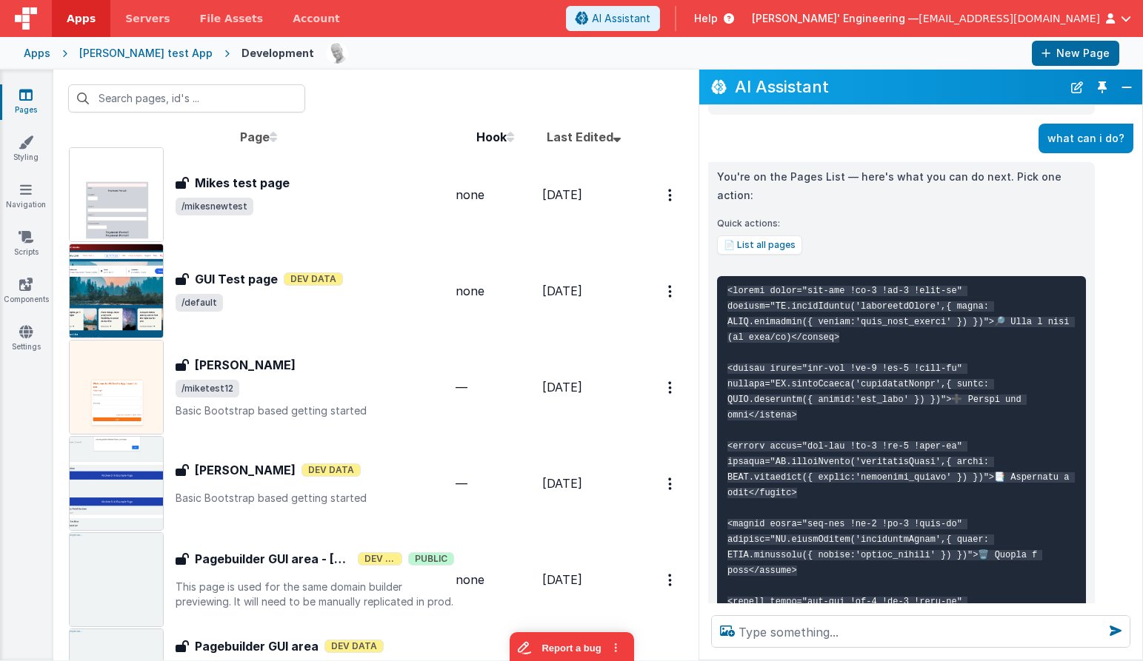
scroll to position [236, 0]
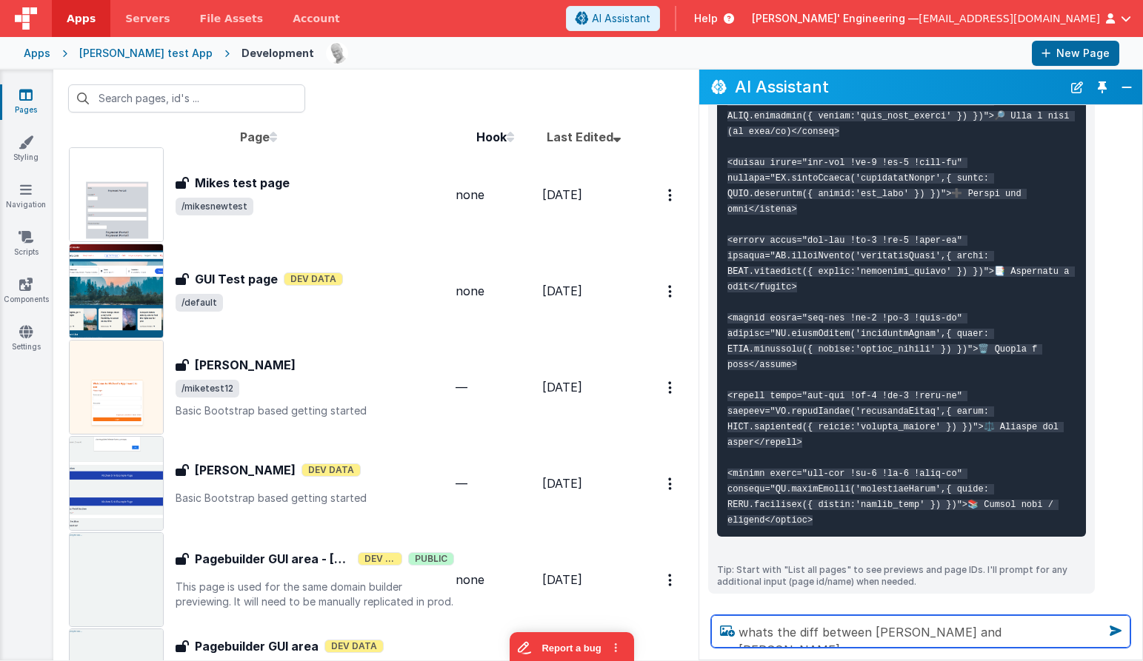
type textarea "whats the diff between [PERSON_NAME] and [PERSON_NAME]"
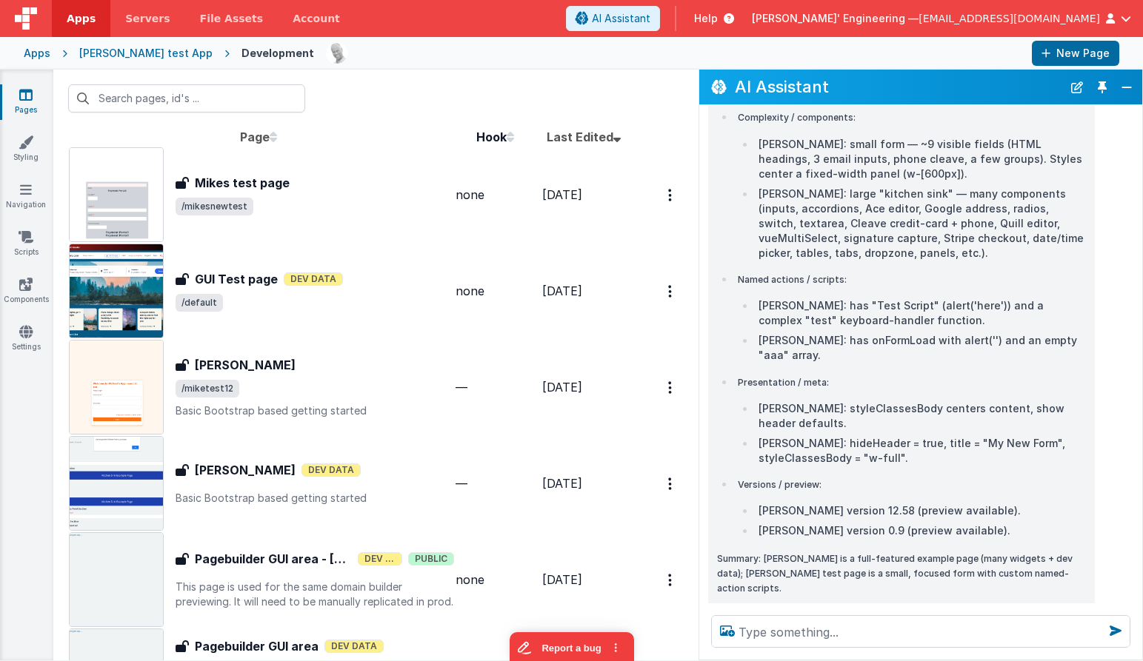
scroll to position [1111, 0]
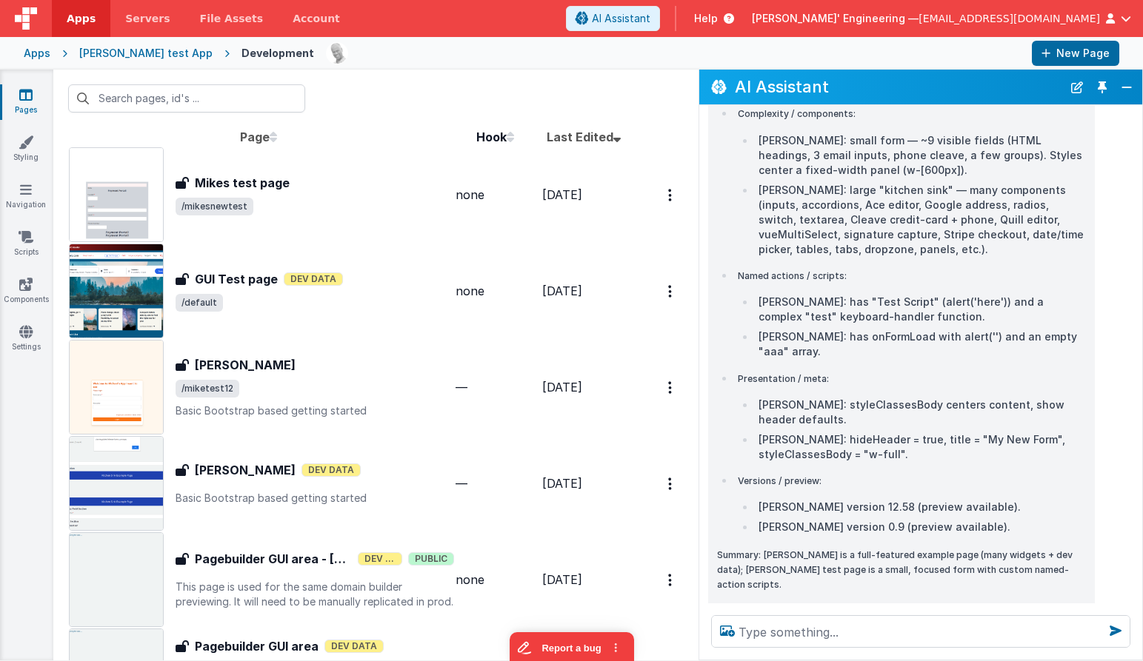
drag, startPoint x: 786, startPoint y: 559, endPoint x: 886, endPoint y: 541, distance: 101.7
click at [786, 630] on button "Open [PERSON_NAME]'s schema" at bounding box center [783, 645] width 132 height 31
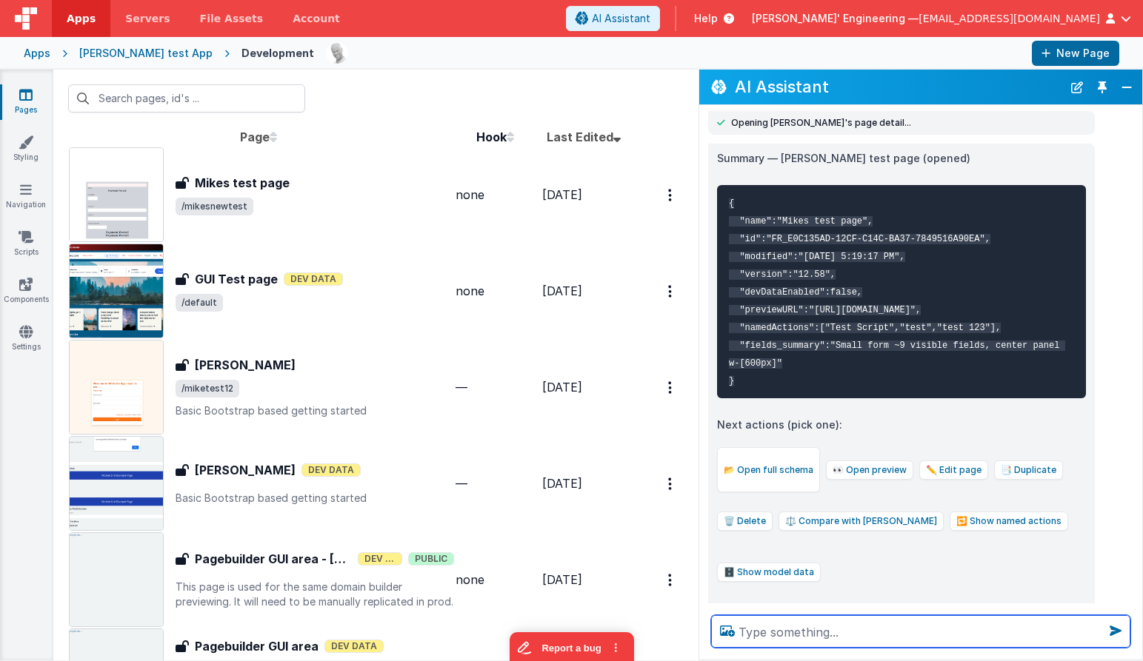
scroll to position [1, 0]
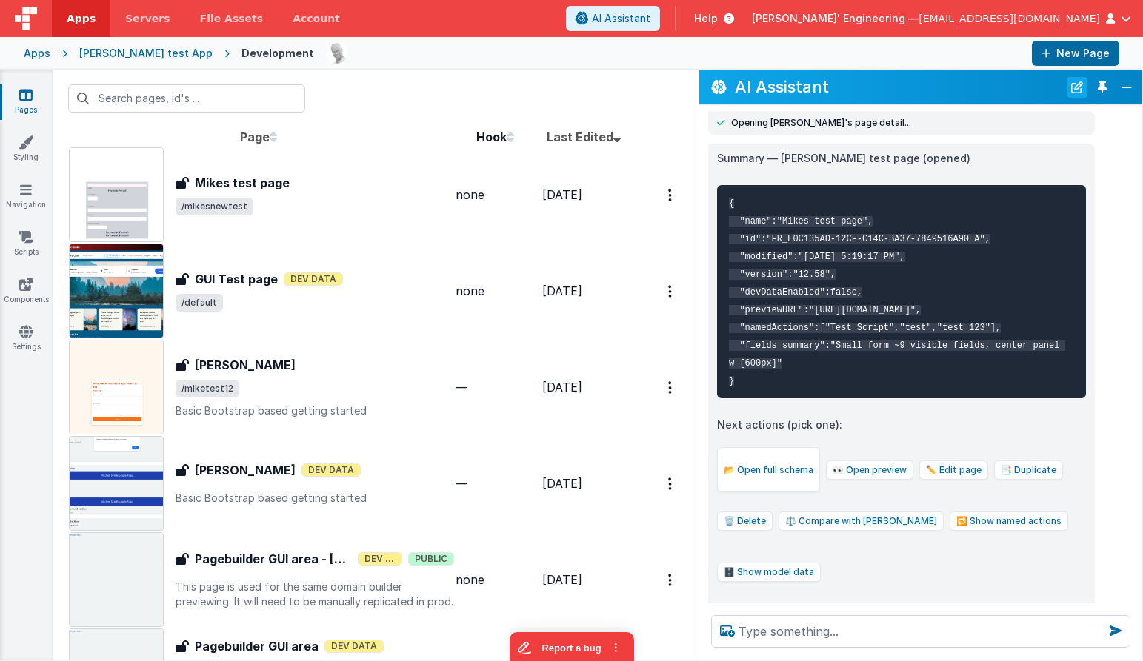
click at [1080, 86] on button "New Chat" at bounding box center [1076, 87] width 21 height 21
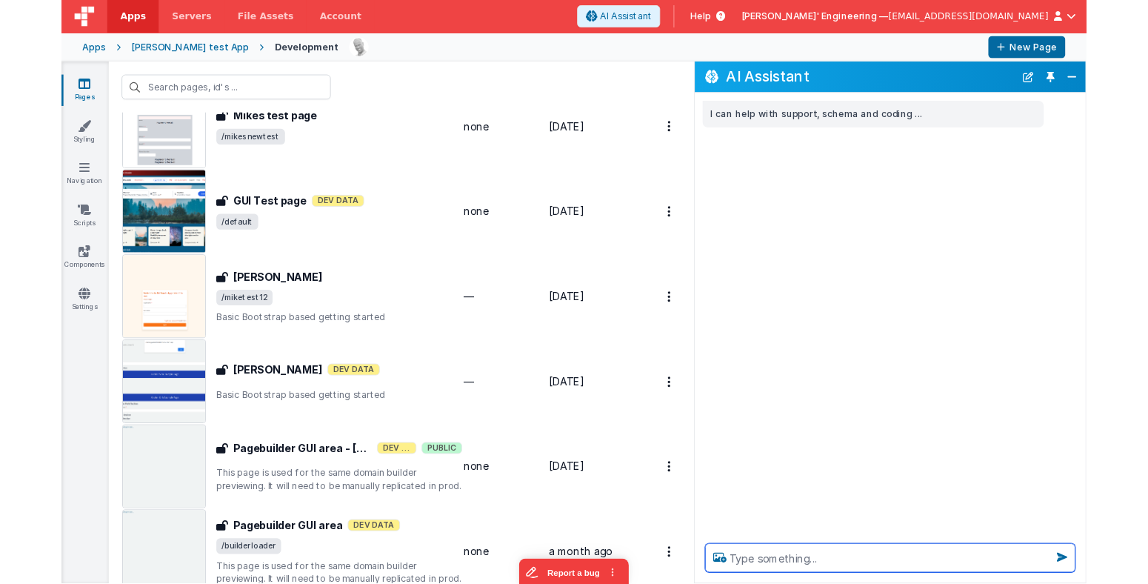
scroll to position [57, 0]
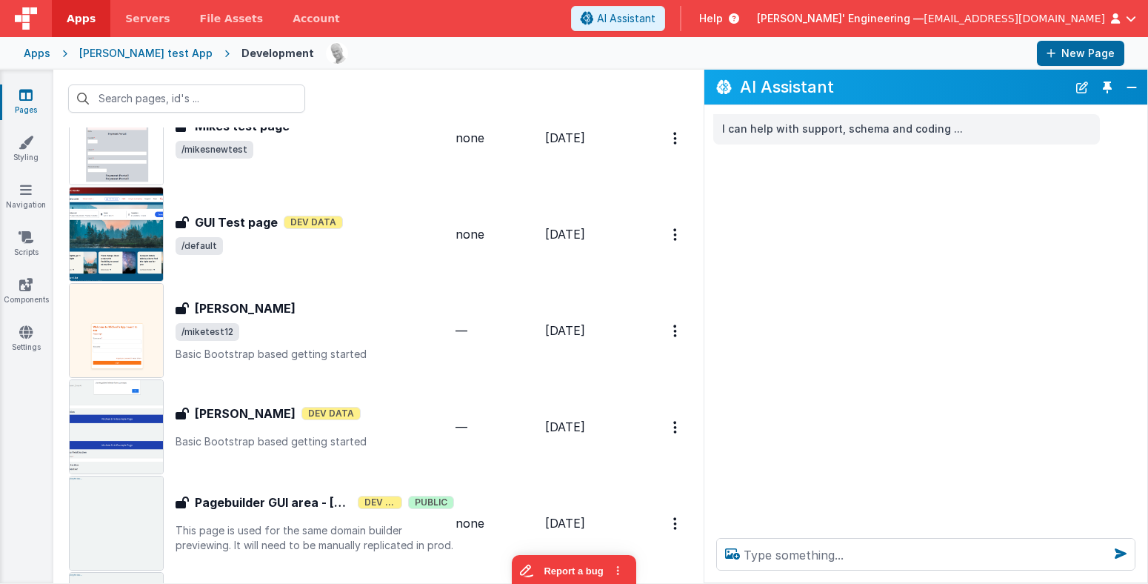
click at [455, 264] on td "none" at bounding box center [500, 234] width 90 height 96
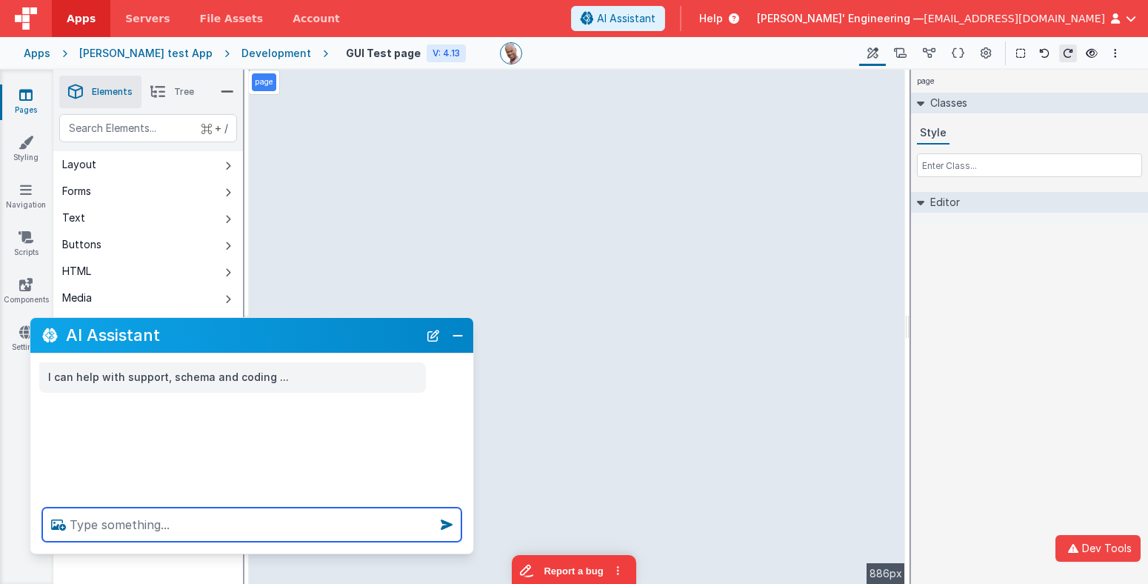
click at [210, 533] on textarea at bounding box center [251, 524] width 419 height 34
type textarea "debugp"
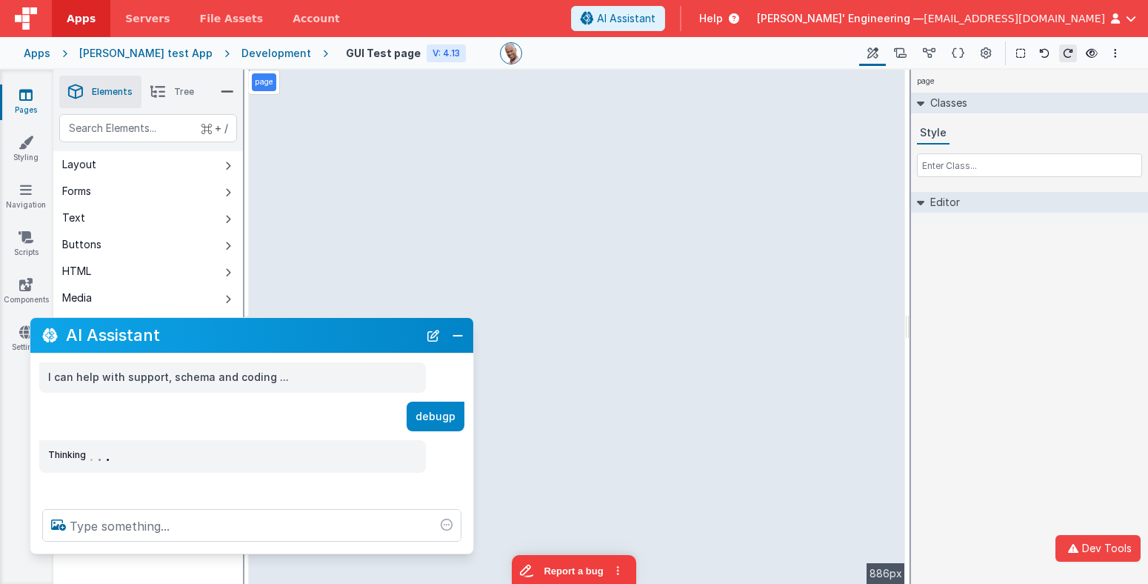
drag, startPoint x: 364, startPoint y: 337, endPoint x: 380, endPoint y: 328, distance: 18.6
click at [367, 325] on h2 "AI Assistant" at bounding box center [242, 335] width 353 height 24
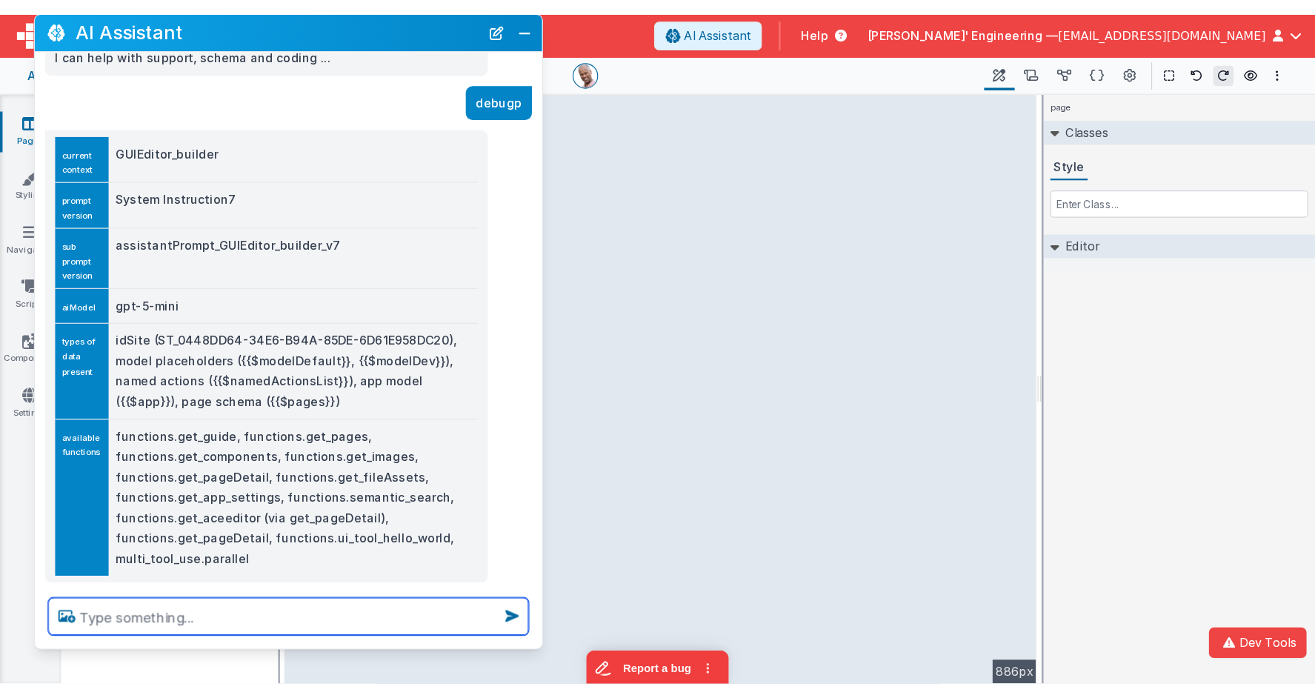
scroll to position [45, 0]
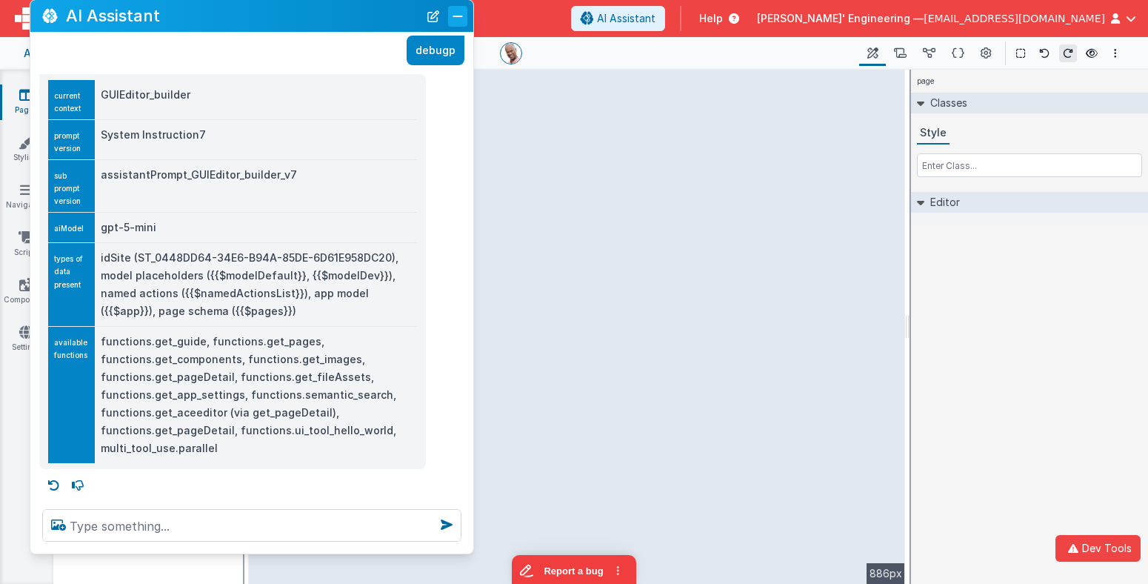
click at [463, 13] on button "Close" at bounding box center [457, 16] width 19 height 21
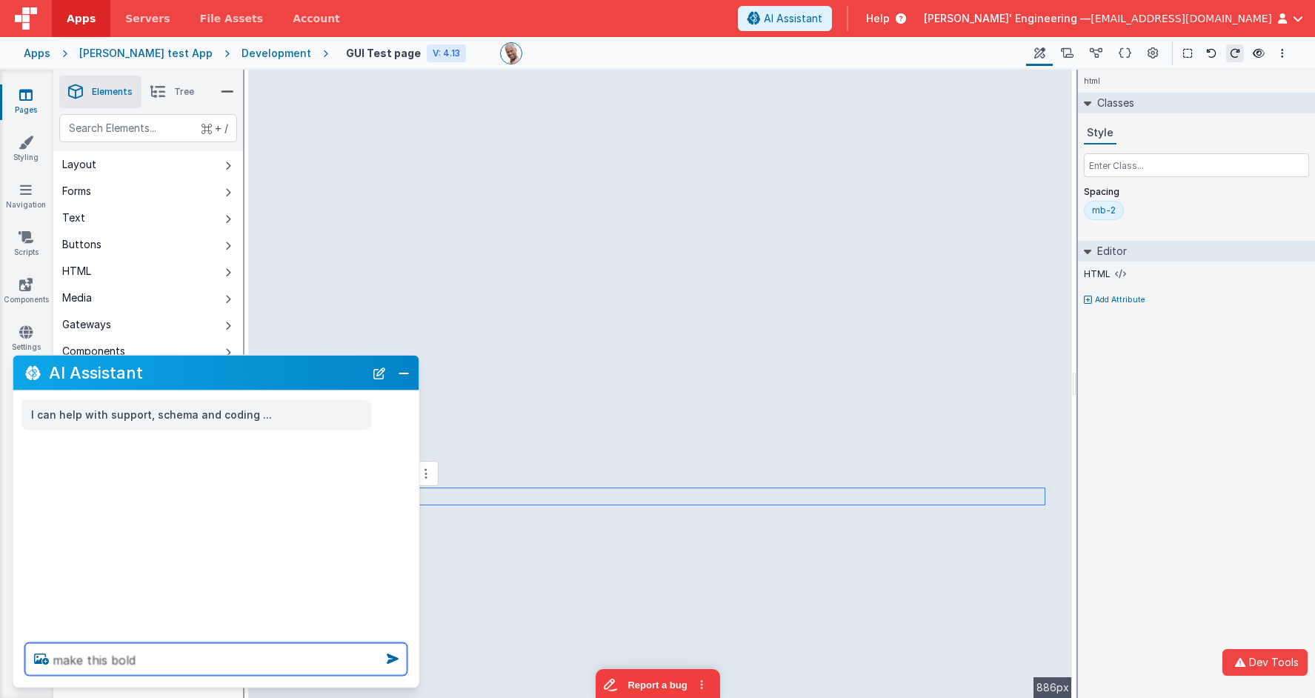
type textarea "make this bold"
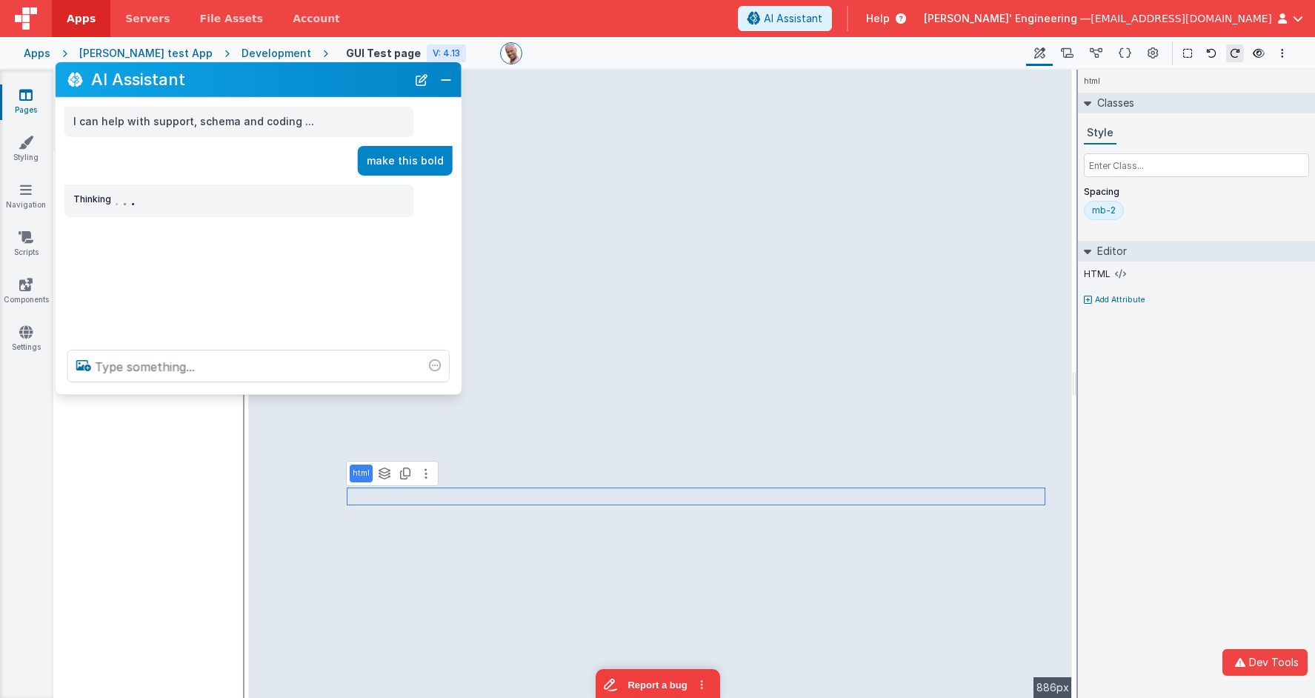
drag, startPoint x: 168, startPoint y: 379, endPoint x: 210, endPoint y: 86, distance: 296.3
click at [210, 86] on h2 "AI Assistant" at bounding box center [248, 79] width 315 height 24
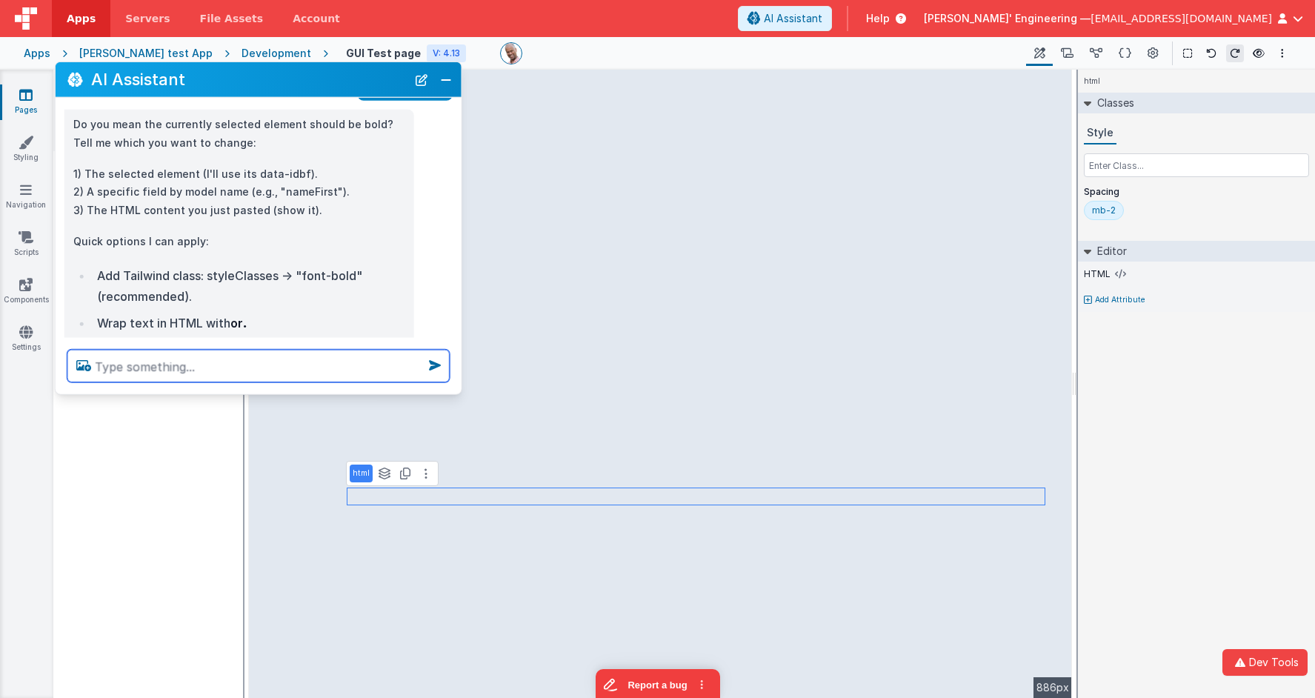
scroll to position [71, 0]
click at [277, 358] on textarea at bounding box center [258, 366] width 382 height 33
type textarea "this selected html"
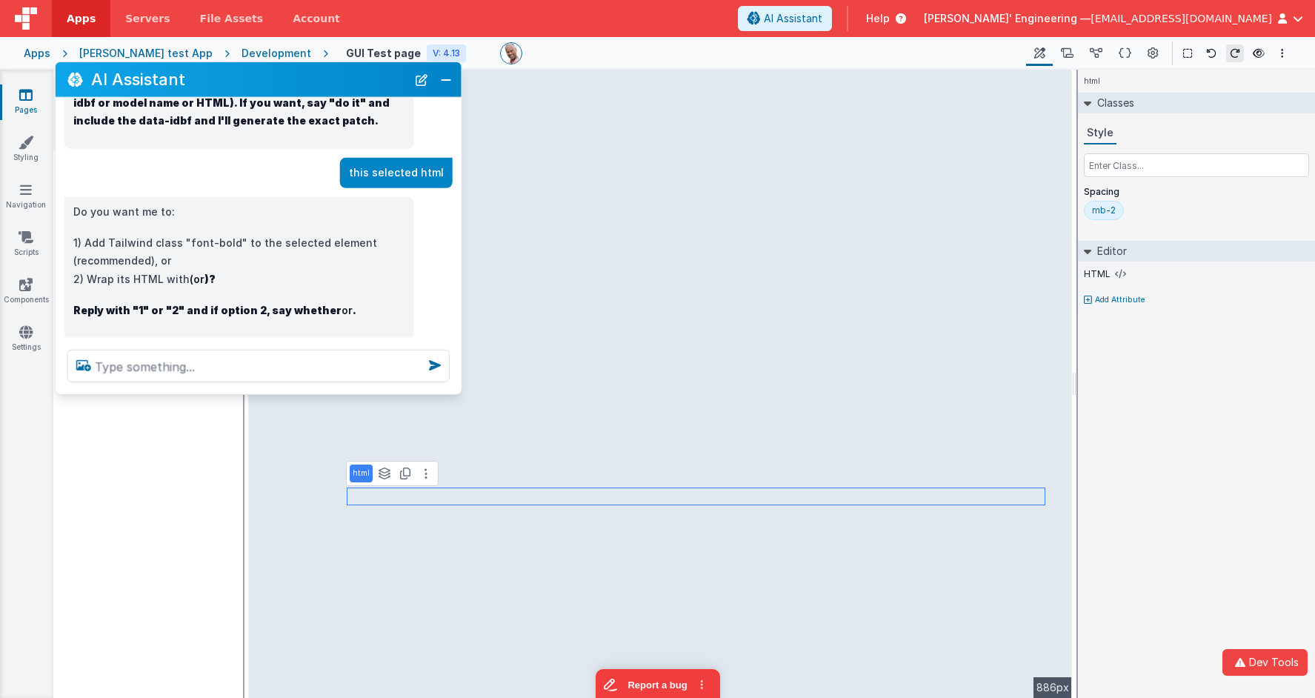
scroll to position [375, 0]
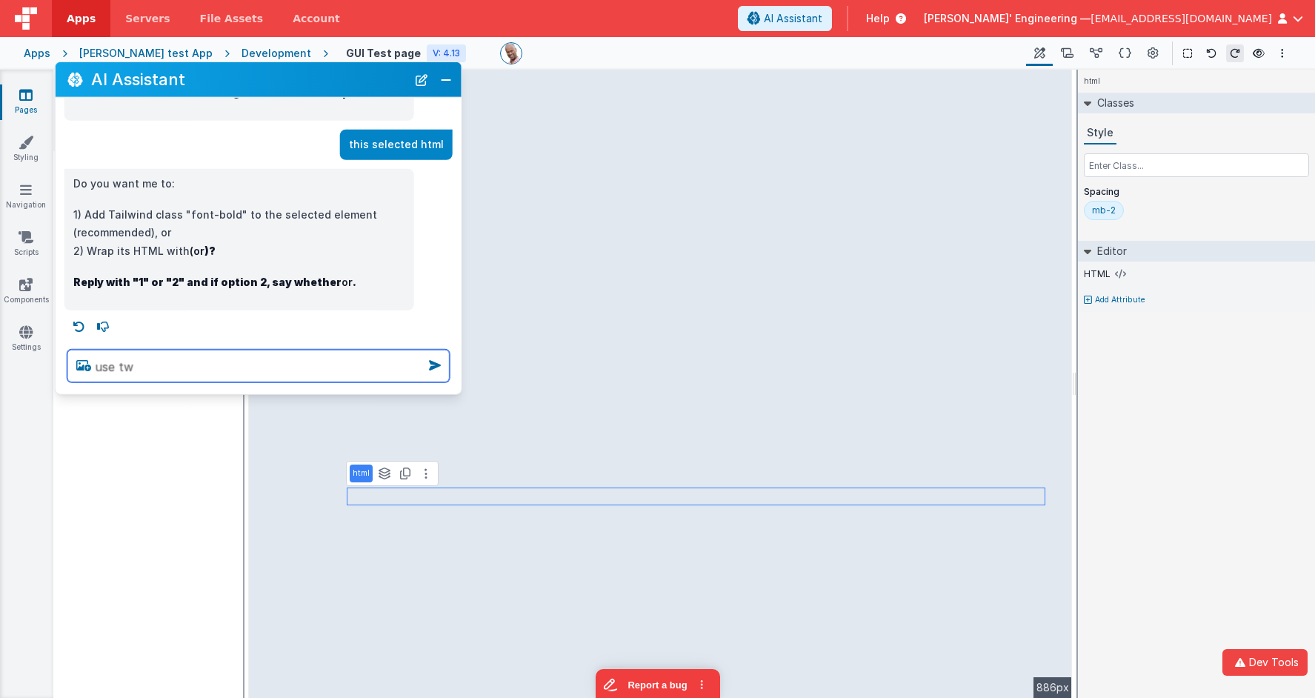
type textarea "use tw"
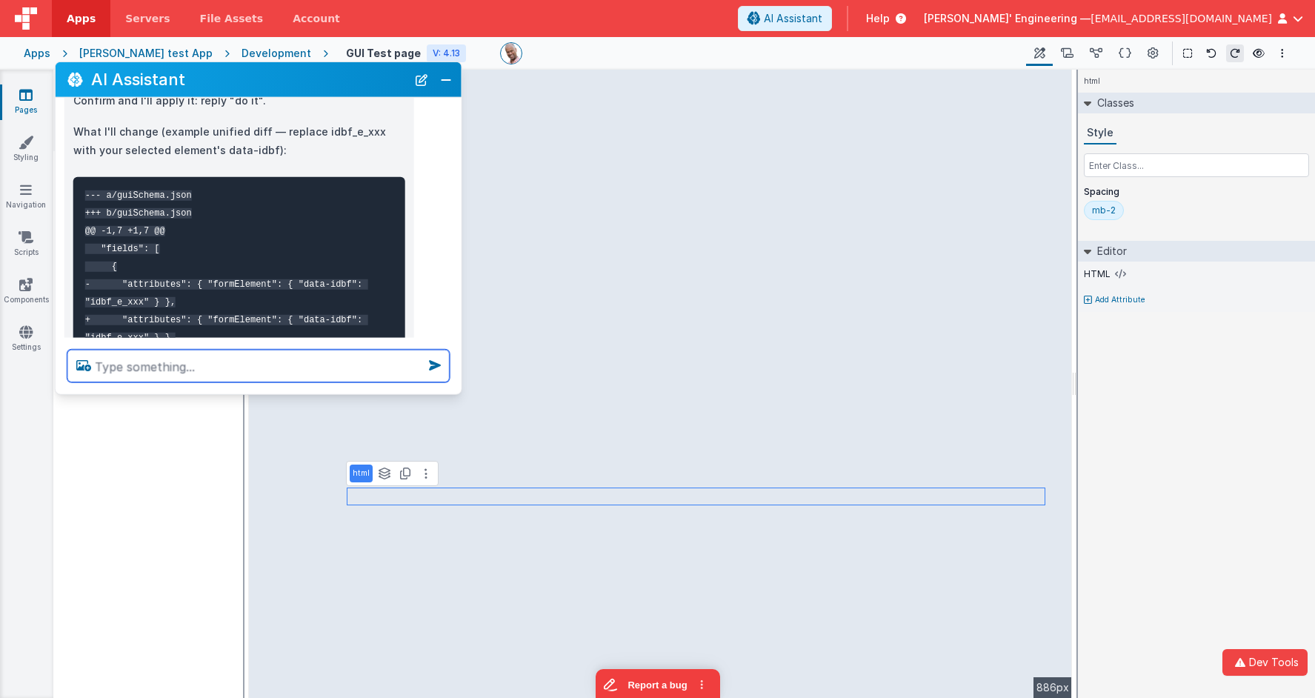
scroll to position [677, 0]
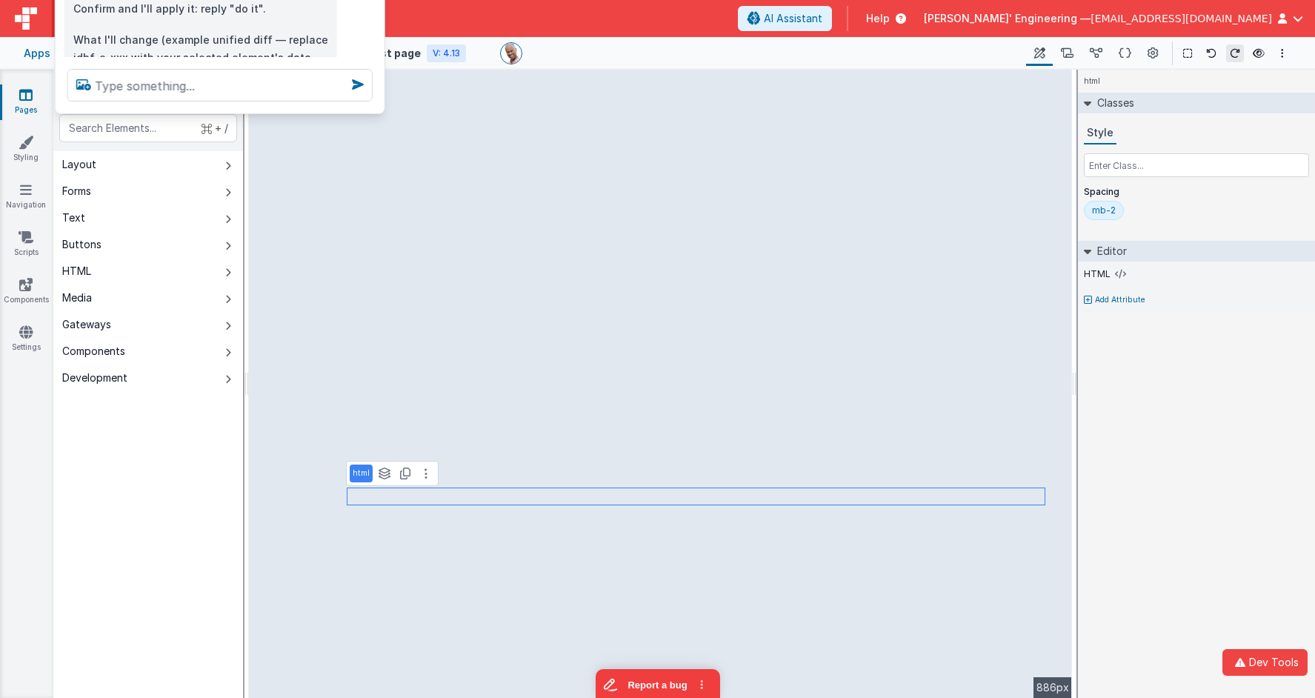
drag, startPoint x: 454, startPoint y: 393, endPoint x: 359, endPoint y: 85, distance: 321.6
click at [361, 84] on div at bounding box center [220, 85] width 329 height 56
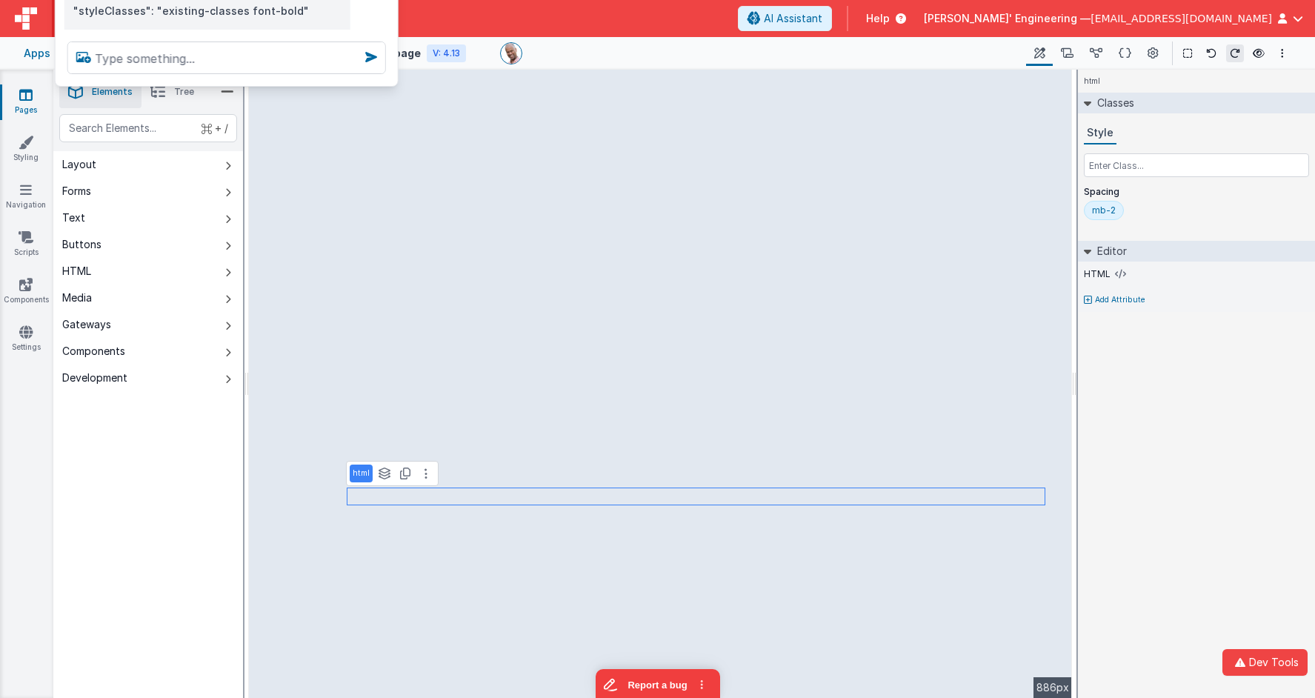
scroll to position [993, 0]
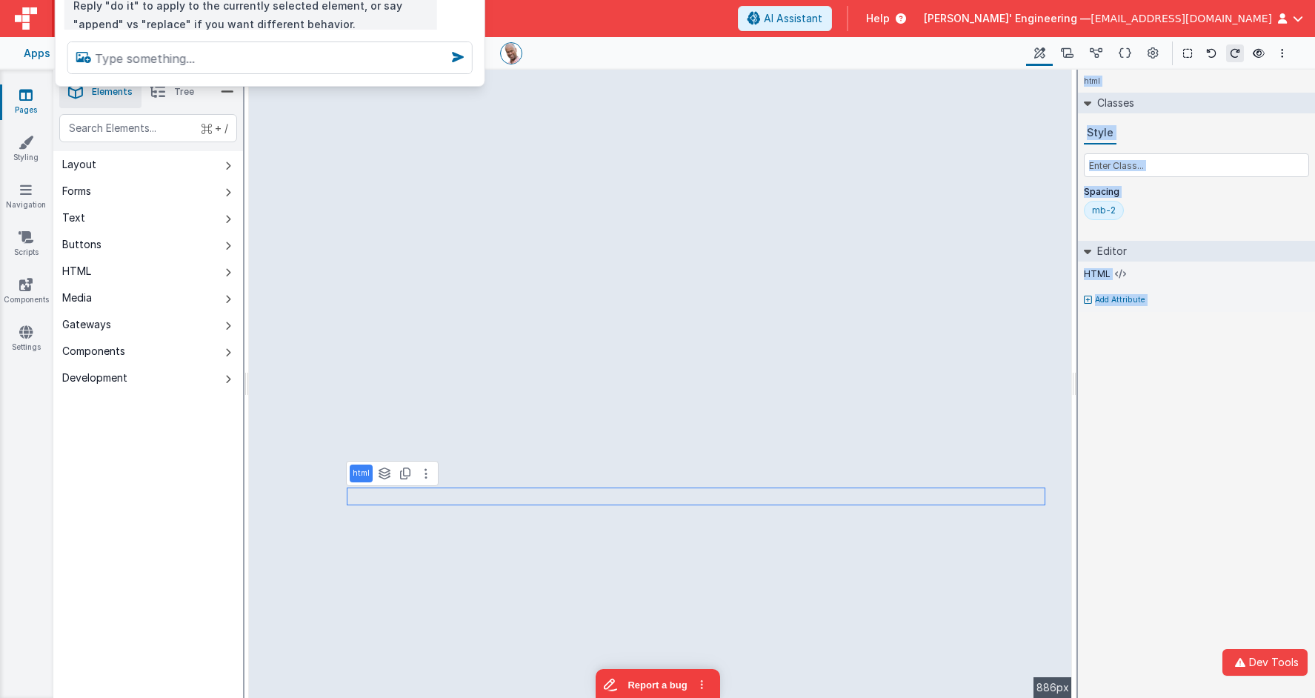
drag, startPoint x: 358, startPoint y: 25, endPoint x: 476, endPoint y: 13, distance: 119.1
click at [472, 164] on section "Pages Styling Navigation Scripts Components Settings Saved Builder Page Schema …" at bounding box center [657, 384] width 1315 height 628
drag, startPoint x: 457, startPoint y: 19, endPoint x: 464, endPoint y: 31, distance: 14.6
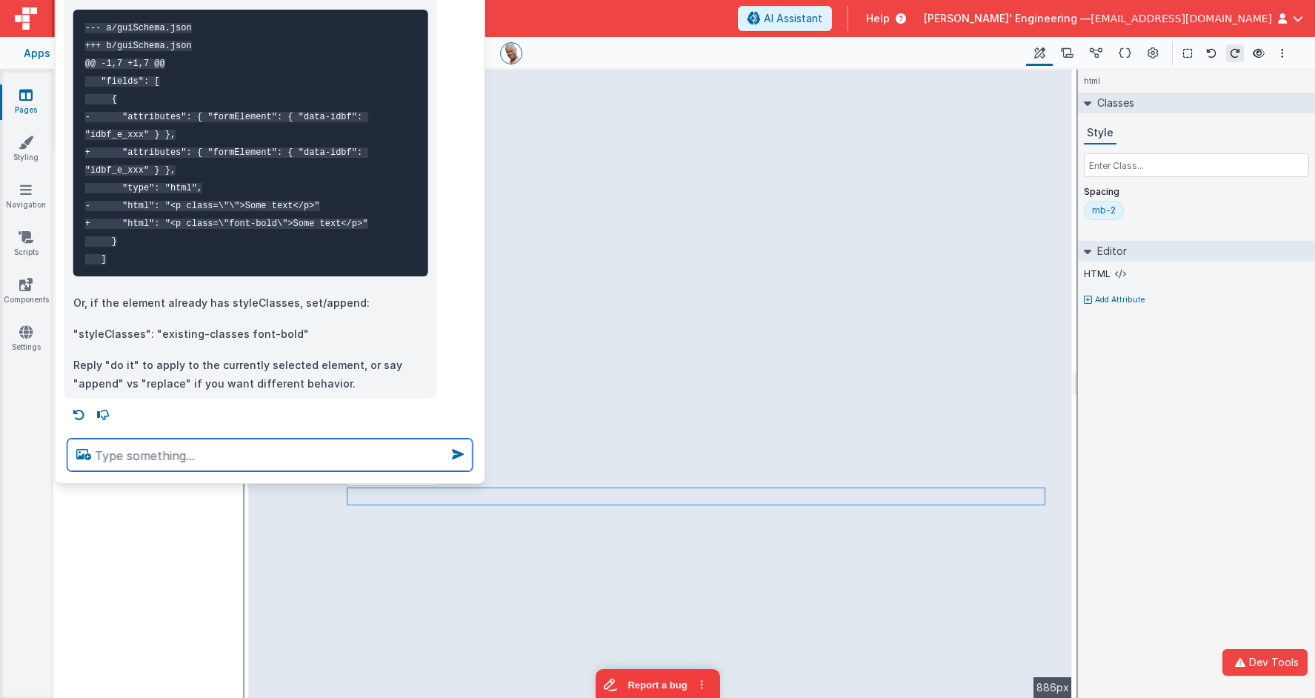
scroll to position [605, 0]
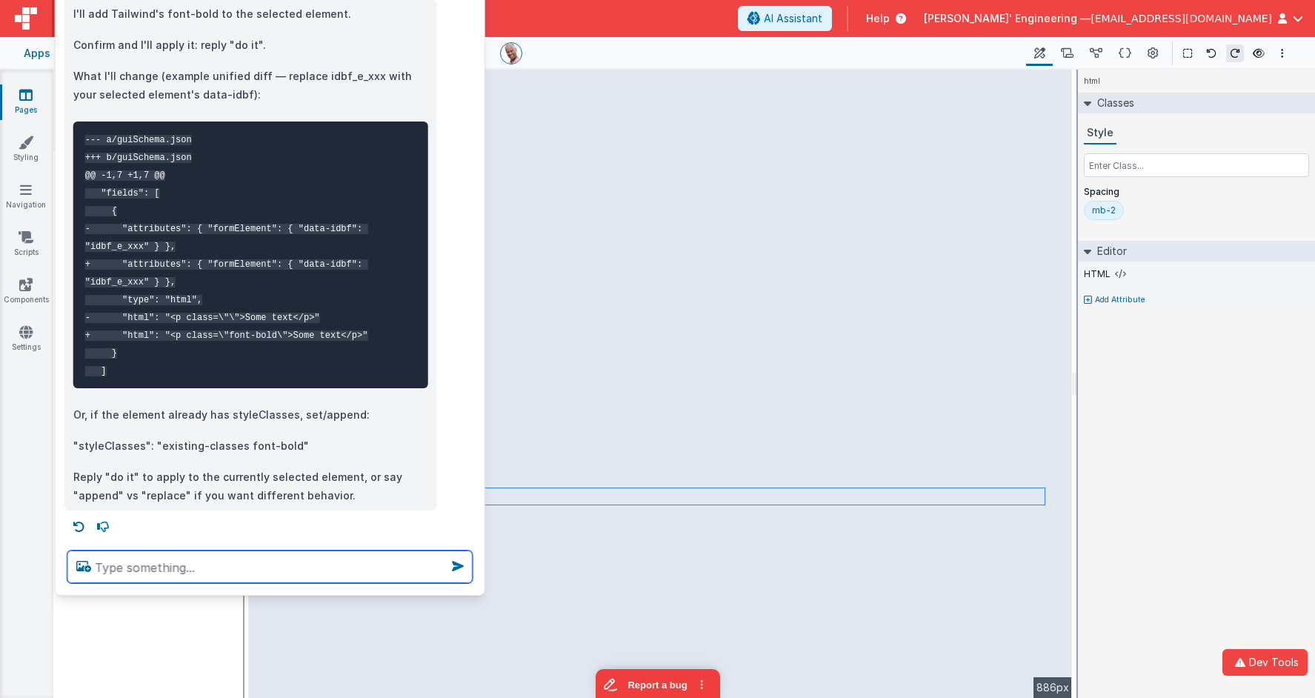
drag, startPoint x: 77, startPoint y: 81, endPoint x: 110, endPoint y: 584, distance: 503.9
click at [113, 587] on div at bounding box center [270, 566] width 429 height 56
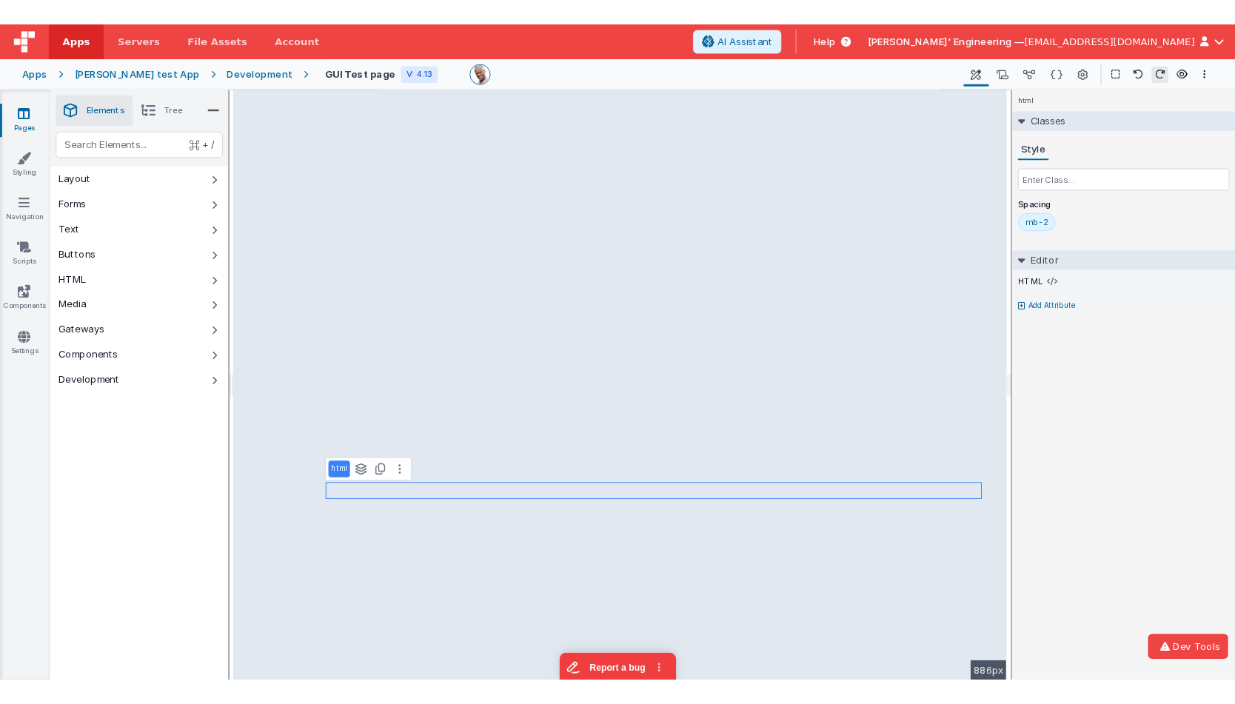
scroll to position [0, 0]
